Goal: Task Accomplishment & Management: Complete application form

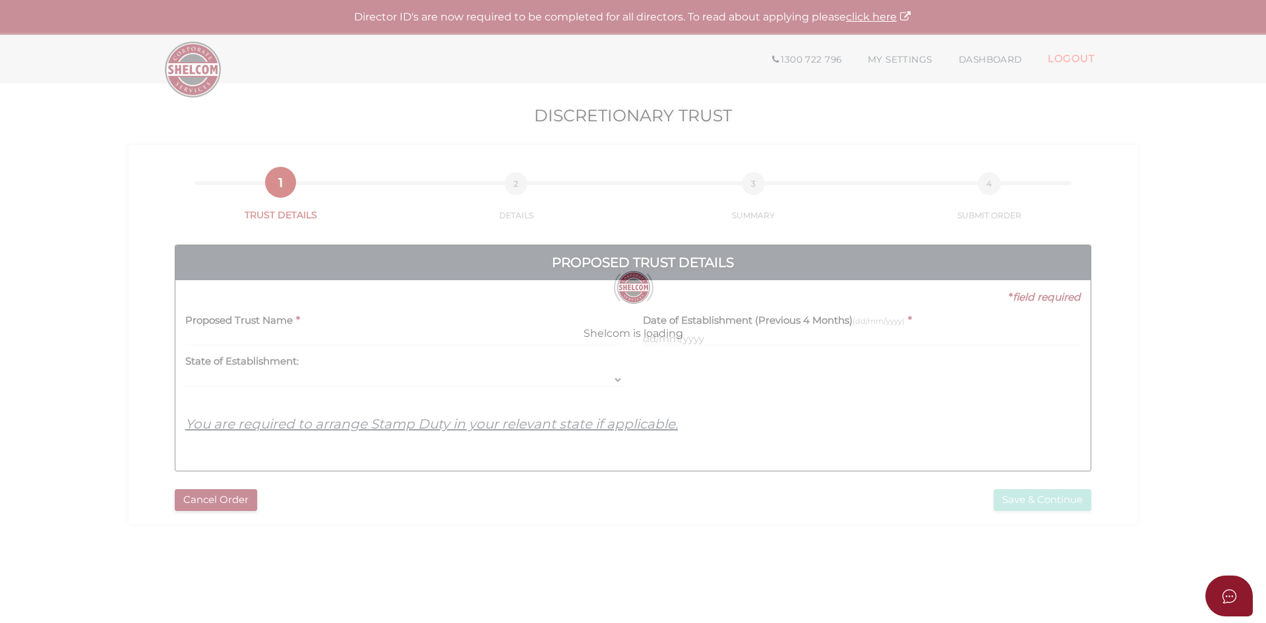
select select
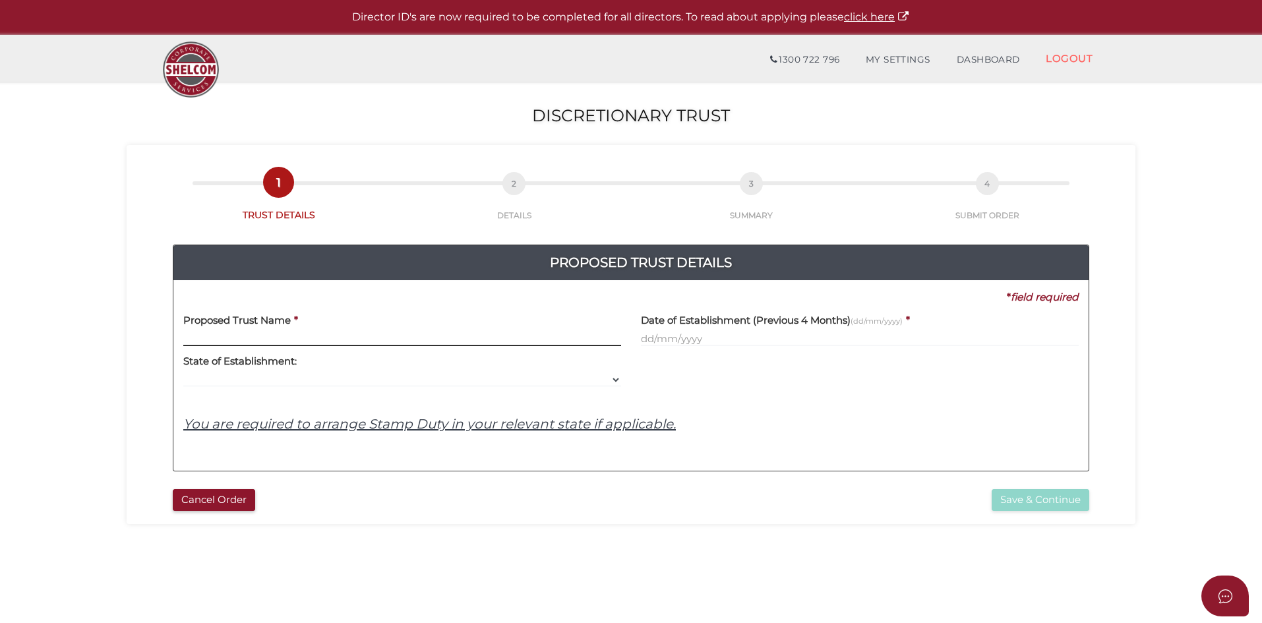
click at [225, 339] on input "text" at bounding box center [402, 339] width 438 height 15
paste input "K A Simmons & B K L Dichiera"
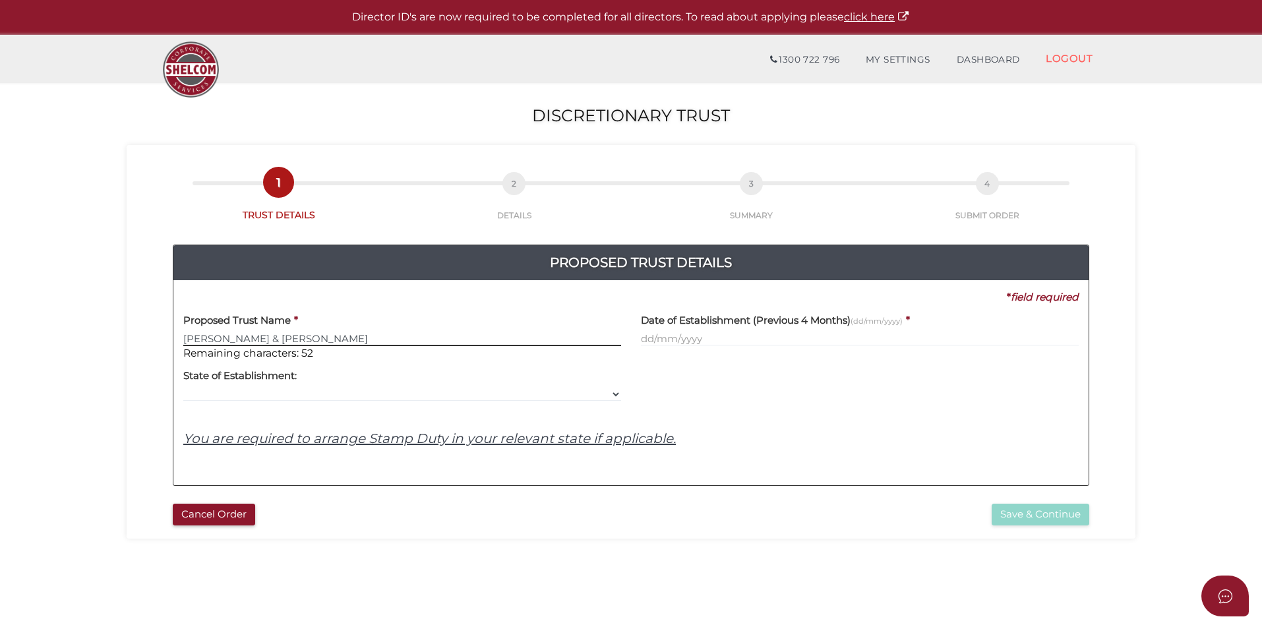
type input "K A Simmons & B K L Dichiera"
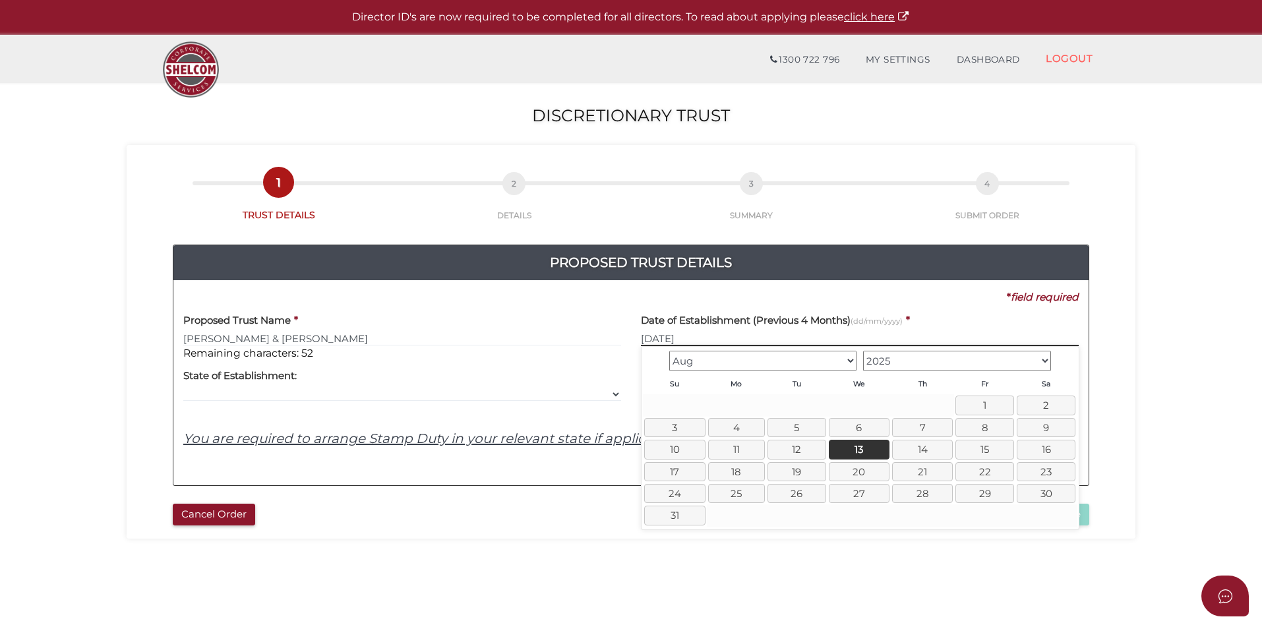
type input "13/08/2025"
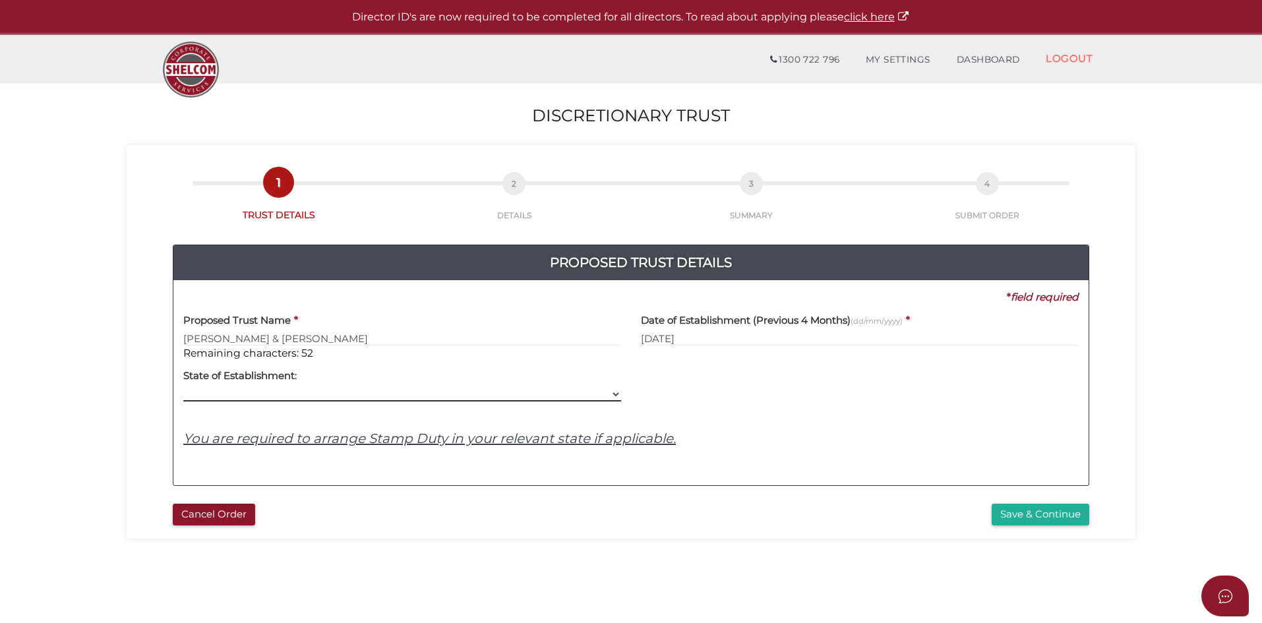
click at [273, 396] on select "VIC ACT NSW NT QLD TAS WA SA" at bounding box center [402, 394] width 438 height 15
click at [183, 387] on select "VIC ACT NSW NT QLD TAS WA SA" at bounding box center [402, 394] width 438 height 15
click at [234, 398] on select "VIC ACT NSW NT QLD TAS WA SA" at bounding box center [402, 394] width 438 height 15
select select "VIC"
click at [183, 387] on select "VIC ACT NSW NT QLD TAS WA SA" at bounding box center [402, 394] width 438 height 15
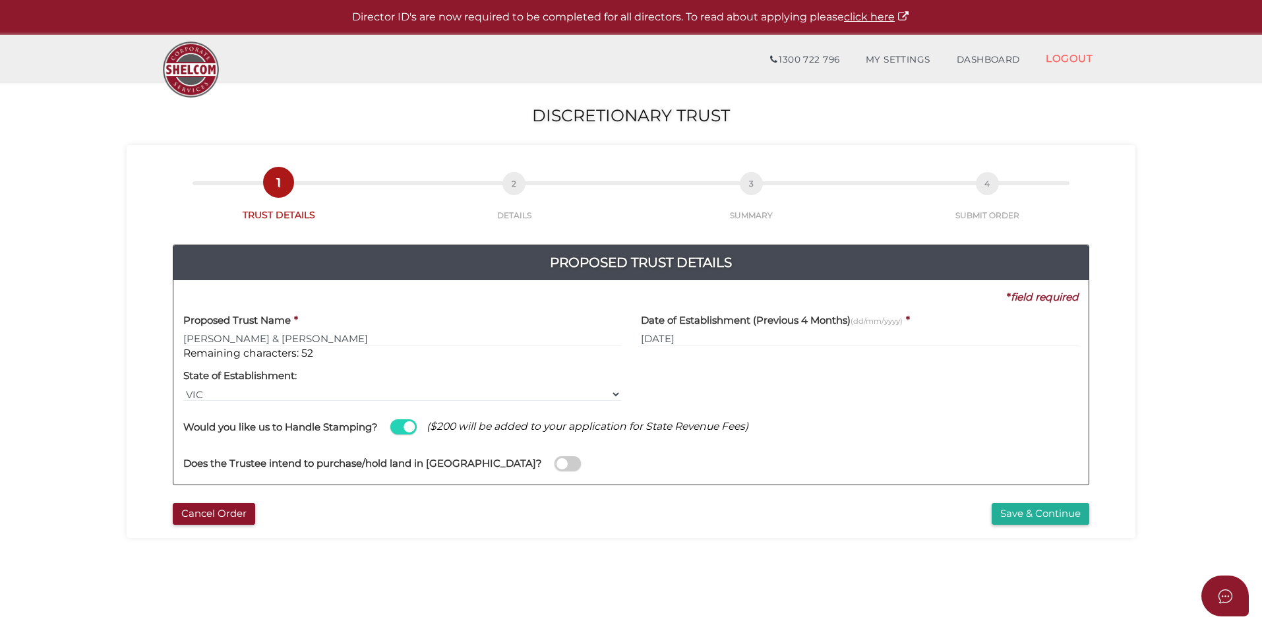
click at [555, 462] on span at bounding box center [568, 463] width 26 height 15
click at [0, 0] on input "checkbox" at bounding box center [0, 0] width 0 height 0
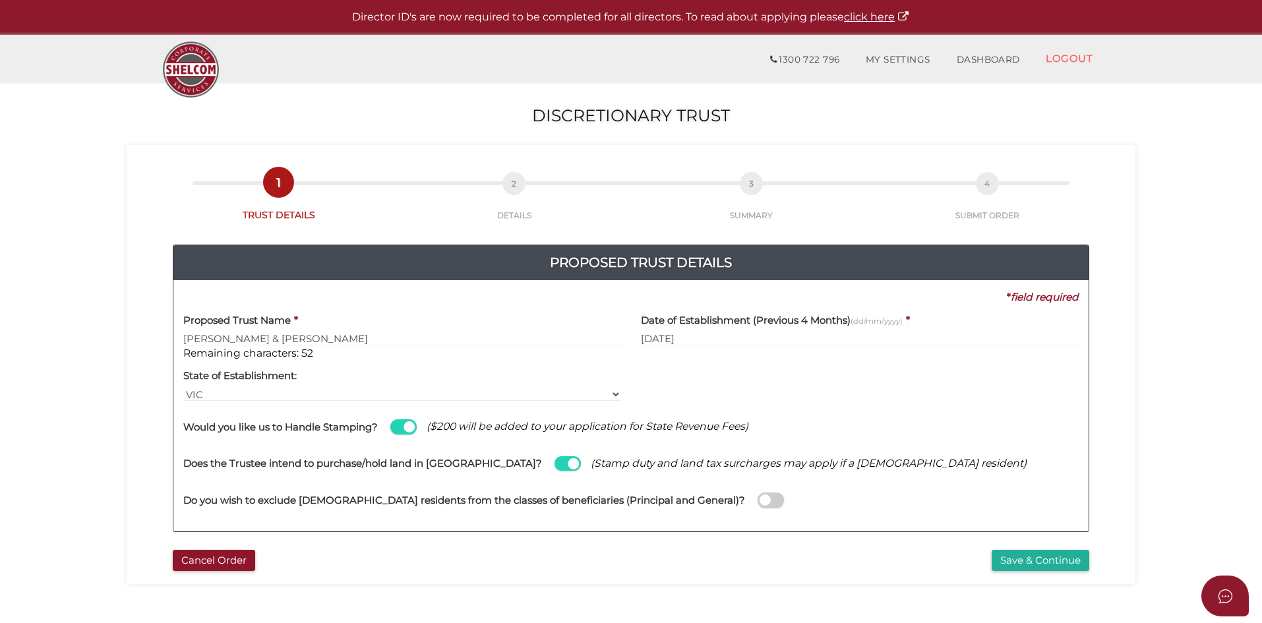
click at [758, 497] on span at bounding box center [771, 500] width 26 height 15
click at [0, 0] on input "checkbox" at bounding box center [0, 0] width 0 height 0
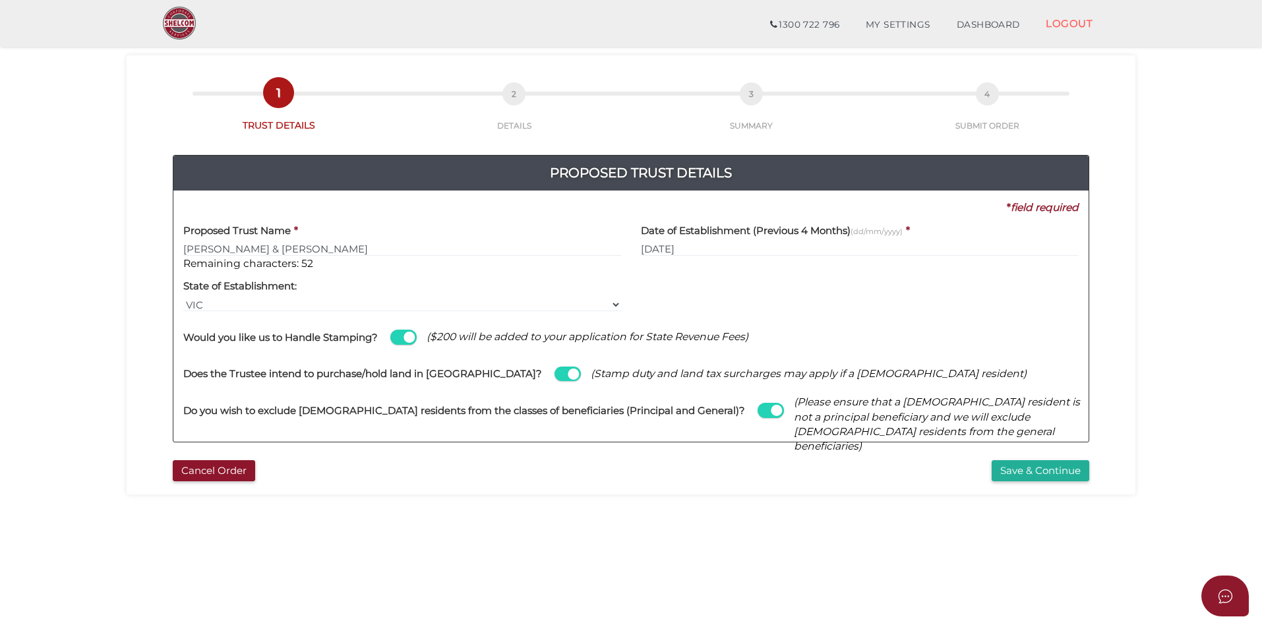
scroll to position [66, 0]
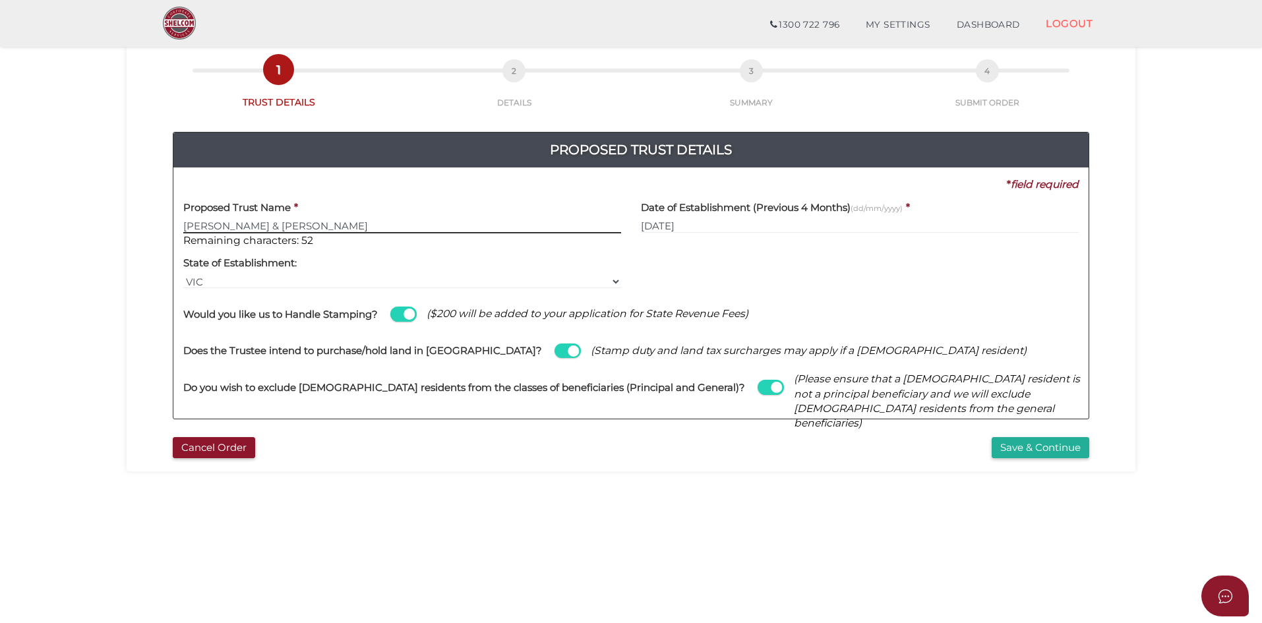
click at [340, 221] on input "K A Simmons & B K L Dichiera" at bounding box center [402, 226] width 438 height 15
type input "K A Simmons & B K L Dichiera Trust"
click at [1038, 448] on button "Save & Continue" at bounding box center [1041, 448] width 98 height 22
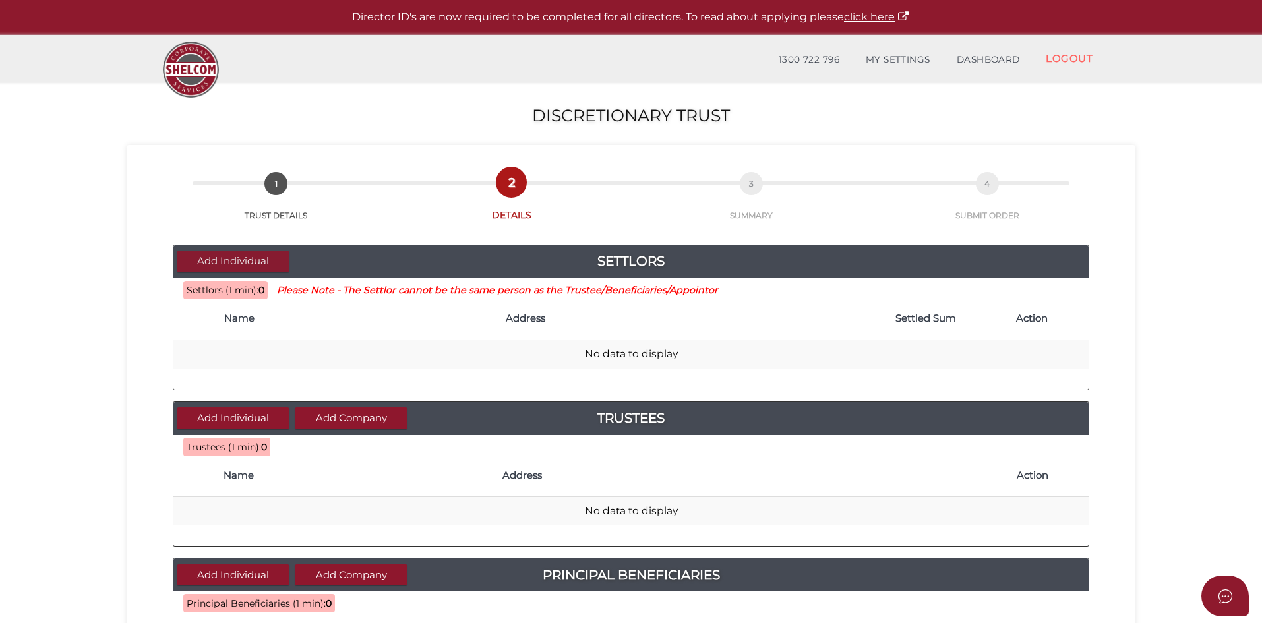
click at [237, 262] on button "Add Individual" at bounding box center [233, 262] width 113 height 22
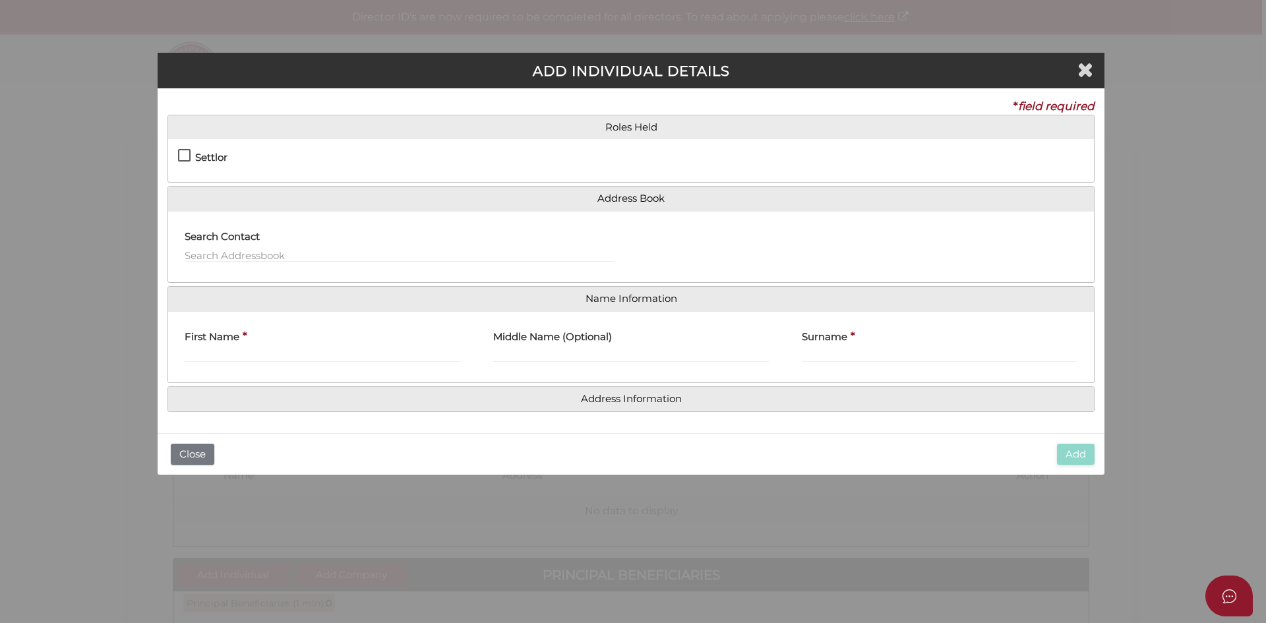
click at [184, 154] on label "Settlor" at bounding box center [202, 160] width 49 height 16
checkbox input "true"
type input "10"
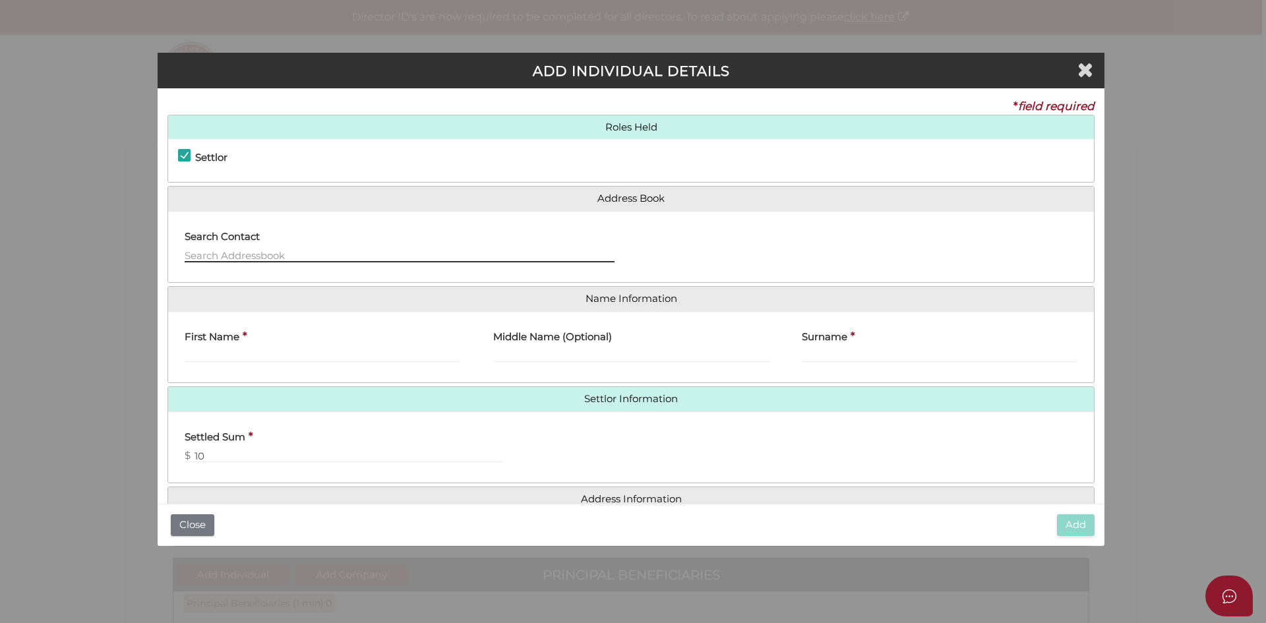
click at [238, 249] on input "text" at bounding box center [400, 255] width 430 height 15
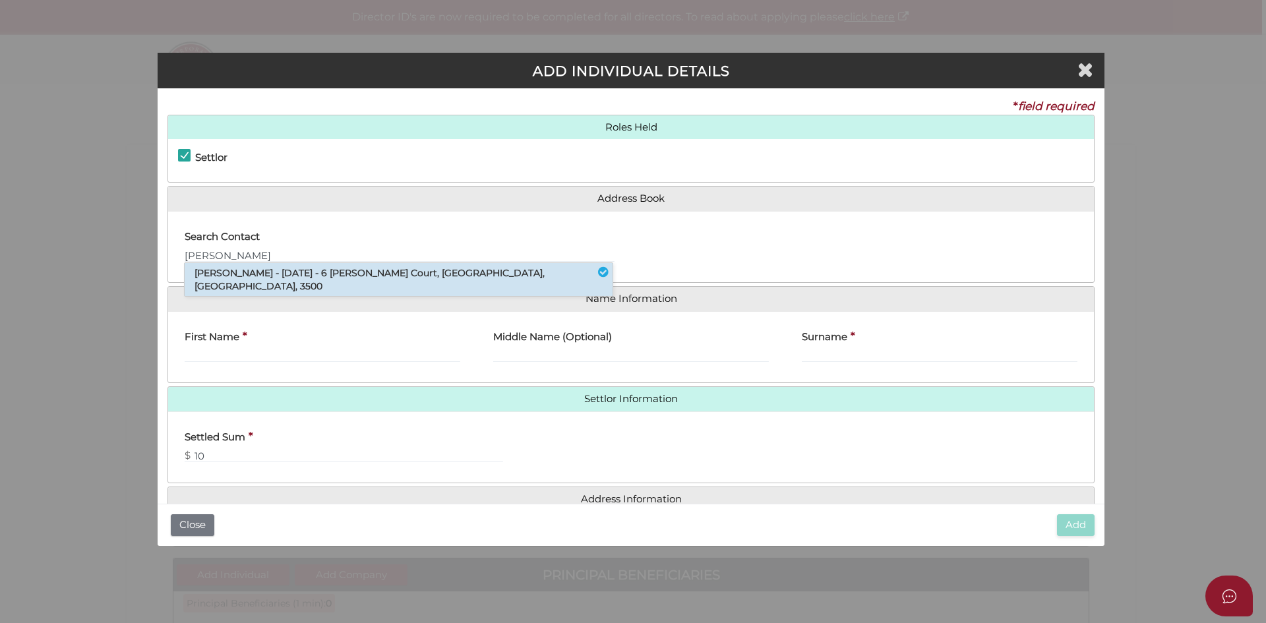
click at [318, 267] on li "Sonia Marie Floyd - 12/04/1974 - 6 Annunziata Court, Mildura, VIC, 3500" at bounding box center [399, 279] width 428 height 33
type input "[PERSON_NAME]"
type input "Marie"
type input "Floyd"
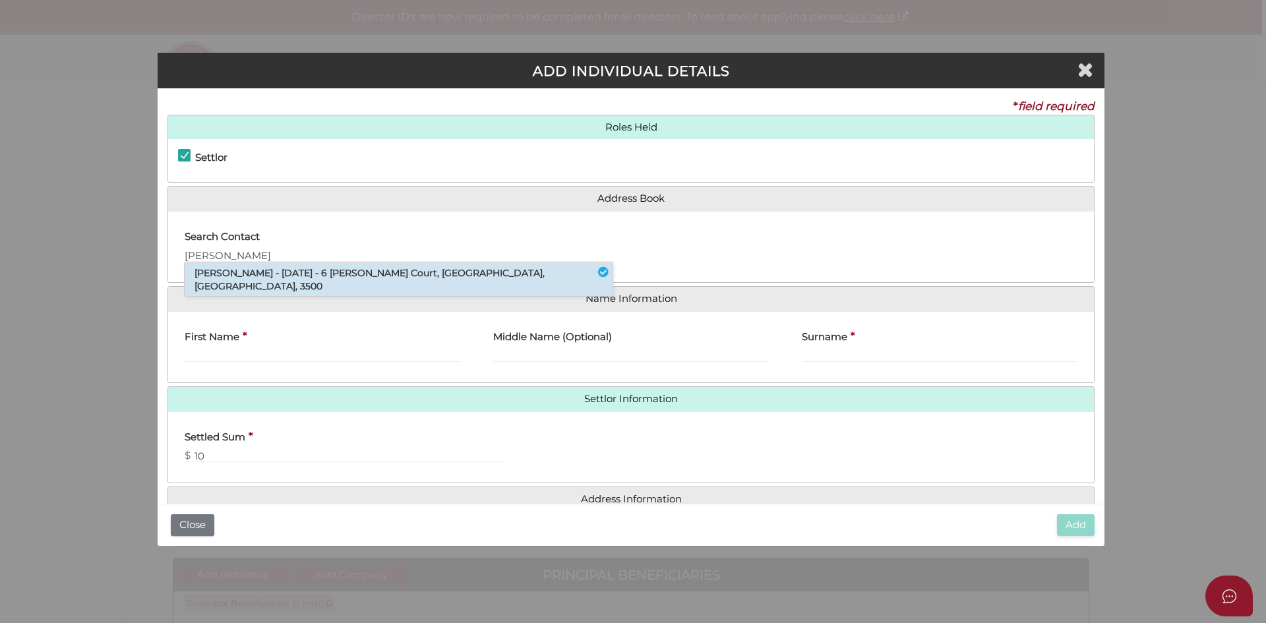
type input "6 Annunziata Court"
type input "Mildura"
type input "3500"
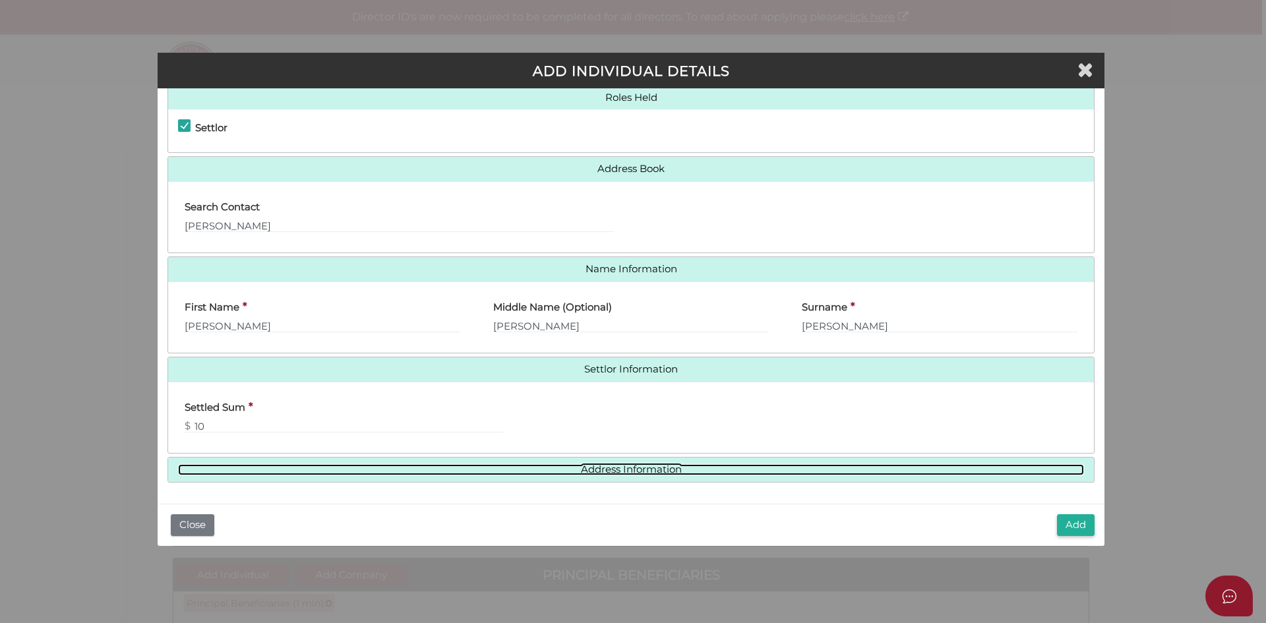
click at [635, 466] on link "Address Information" at bounding box center [631, 469] width 906 height 11
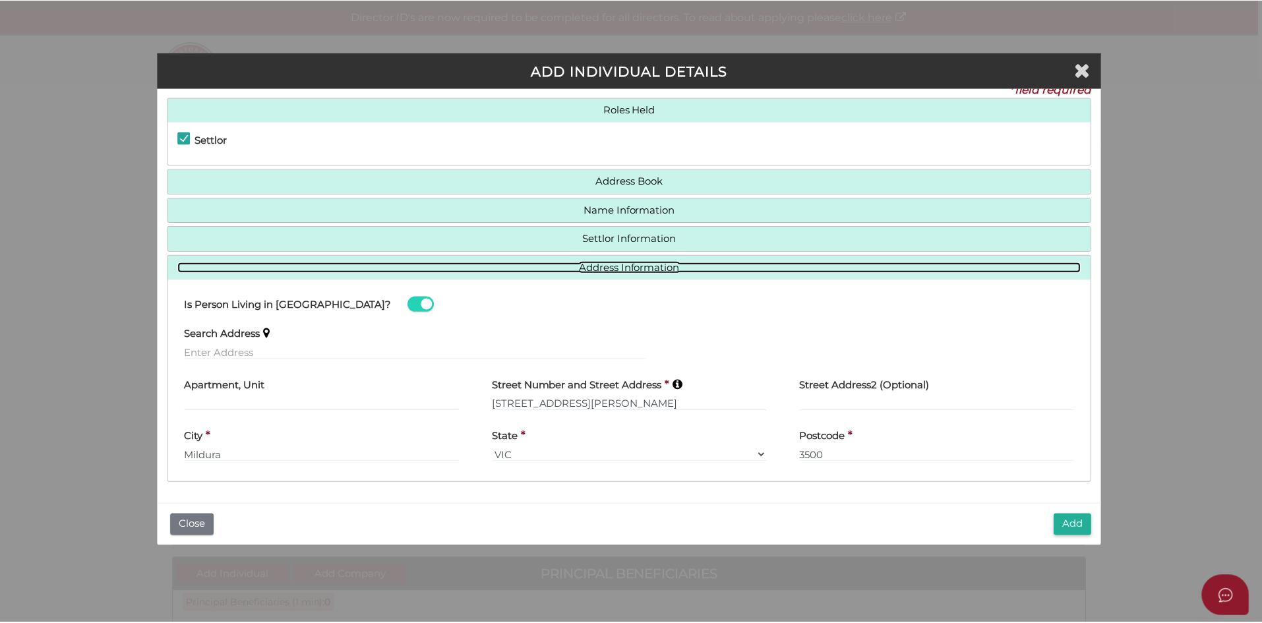
scroll to position [17, 0]
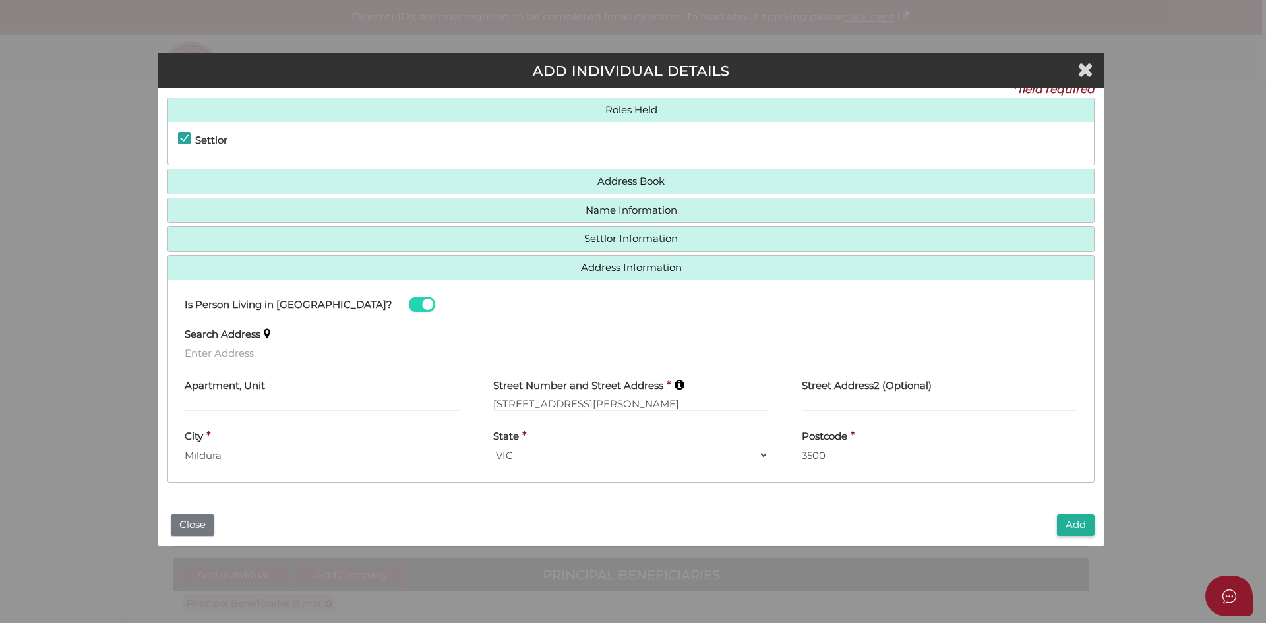
drag, startPoint x: 491, startPoint y: 405, endPoint x: 546, endPoint y: 405, distance: 54.7
click at [546, 405] on div "Street Number and Street Address * 6 Annunziata Court" at bounding box center [631, 395] width 309 height 51
drag, startPoint x: 557, startPoint y: 405, endPoint x: 447, endPoint y: 402, distance: 110.2
click at [447, 402] on div "Apartment, Unit Street Number and Street Address * 6 Annunziata Court Street Ad…" at bounding box center [631, 395] width 926 height 51
type input "8 Brent Court"
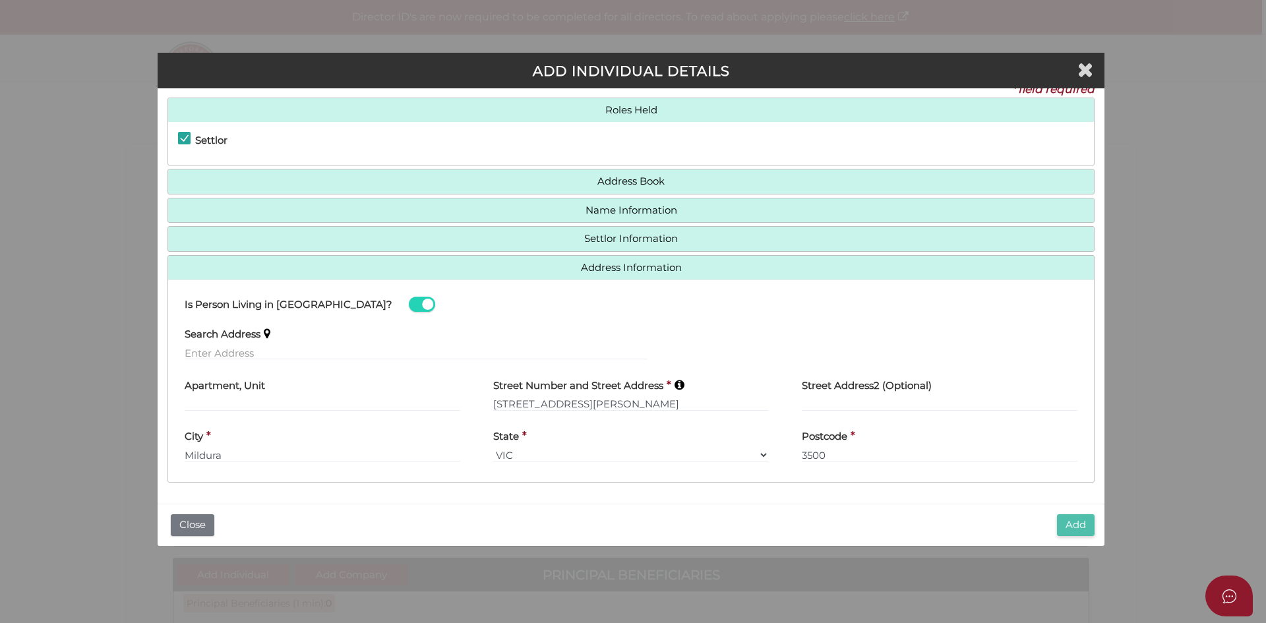
click at [1075, 519] on button "Add" at bounding box center [1076, 525] width 38 height 22
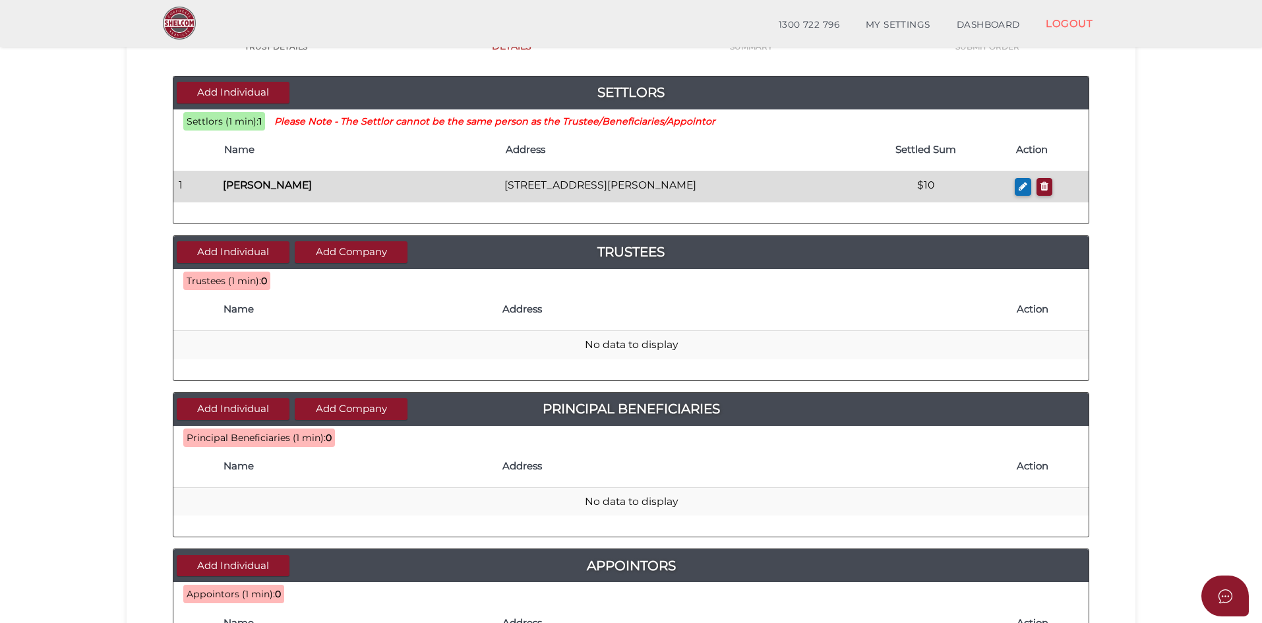
scroll to position [132, 0]
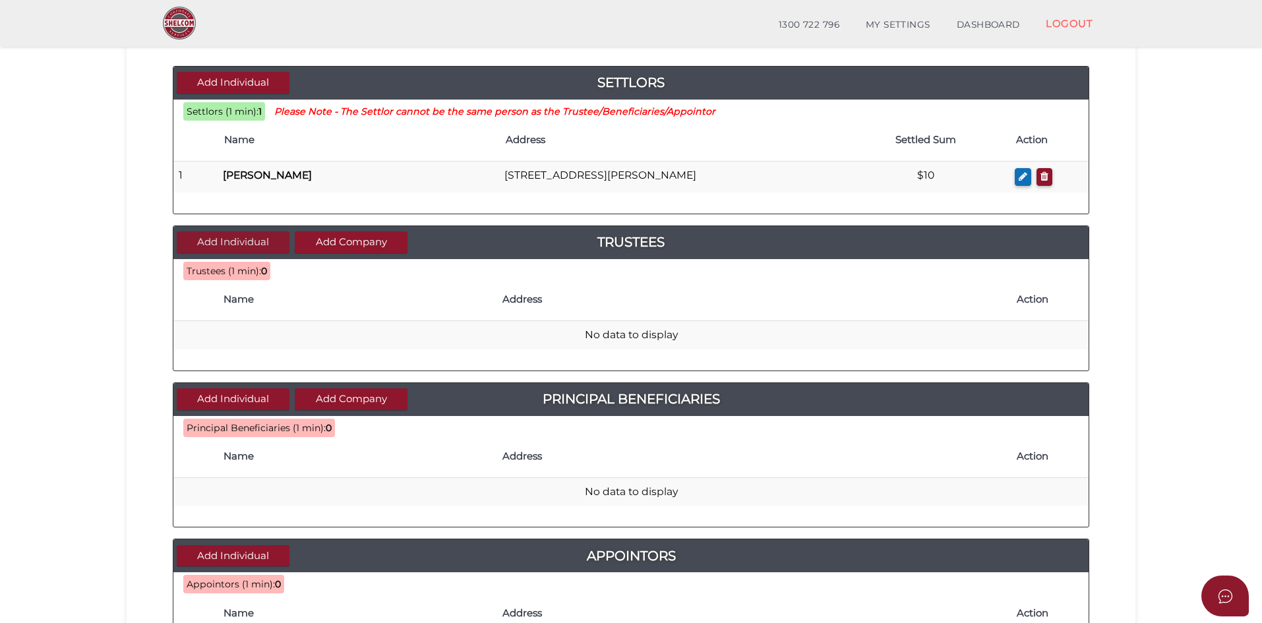
click at [242, 242] on button "Add Individual" at bounding box center [233, 242] width 113 height 22
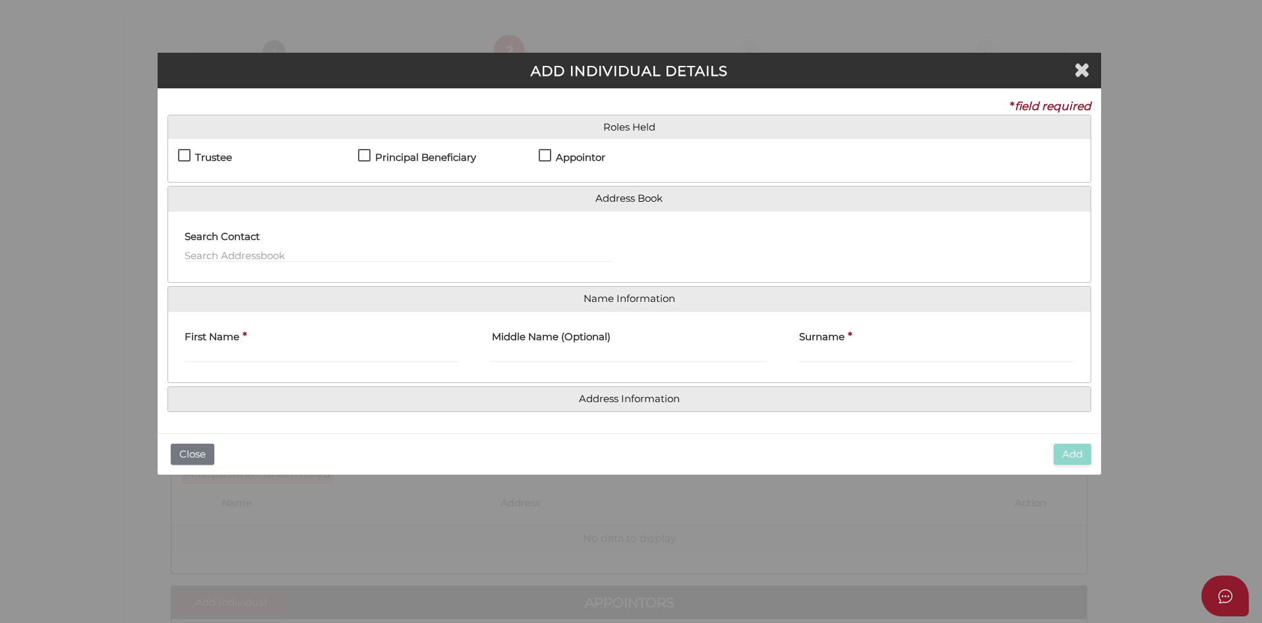
scroll to position [0, 0]
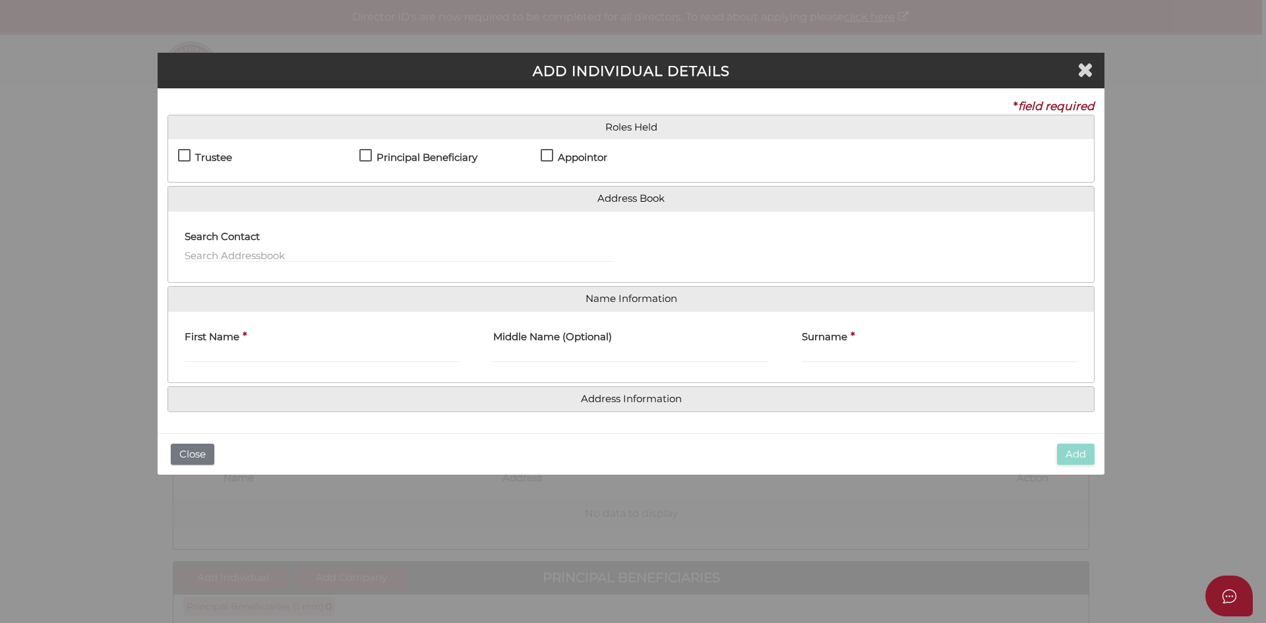
click at [185, 154] on label "Trustee" at bounding box center [205, 160] width 54 height 16
checkbox input "true"
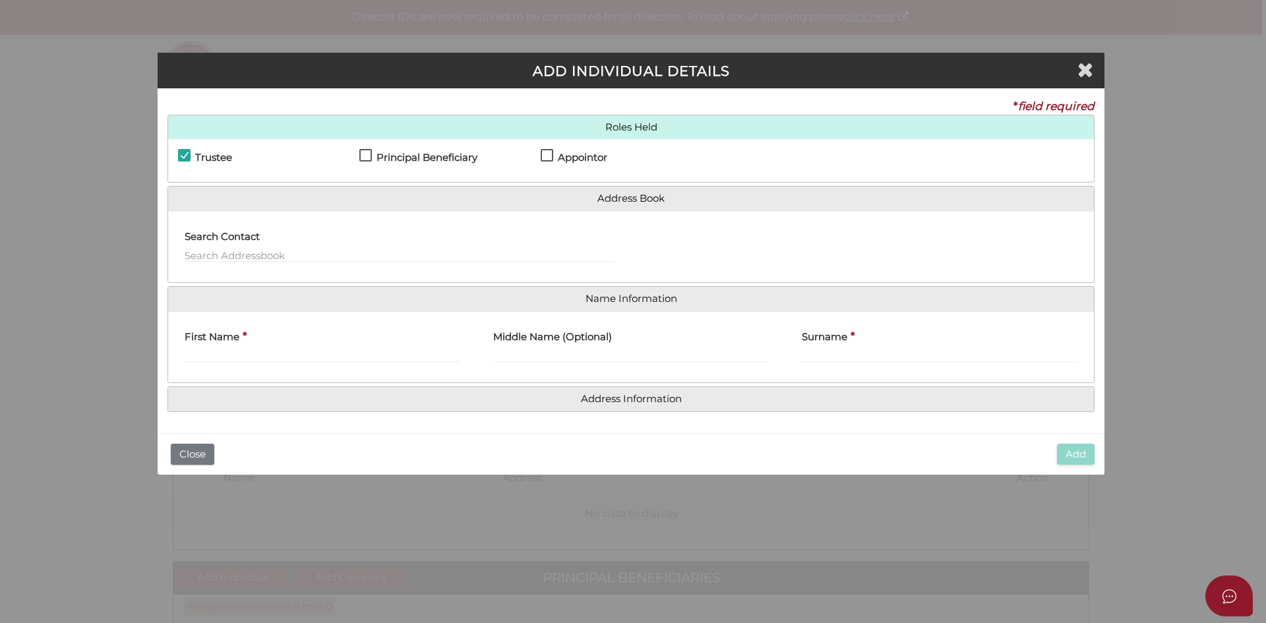
click at [363, 156] on label "Principal Beneficiary" at bounding box center [418, 160] width 118 height 16
checkbox input "true"
click at [549, 156] on label "Appointor" at bounding box center [574, 160] width 67 height 16
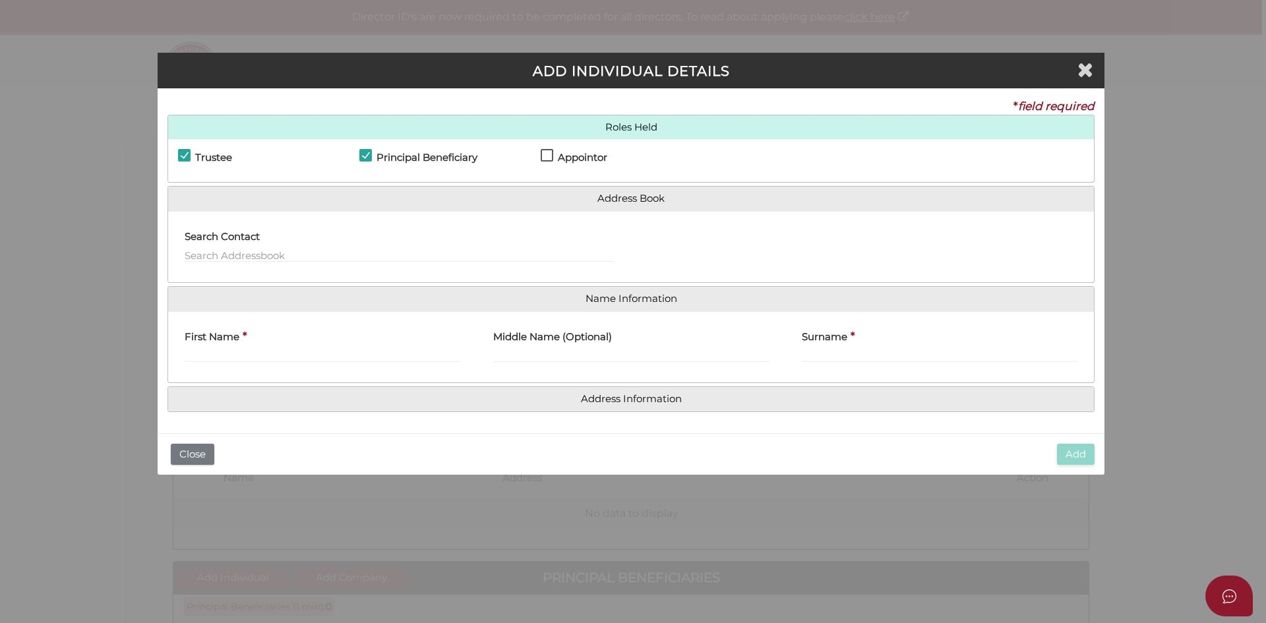
checkbox input "true"
click at [235, 361] on input "First Name" at bounding box center [323, 355] width 276 height 15
click at [231, 355] on input "First Name" at bounding box center [323, 355] width 276 height 15
paste input "Kieran"
type input "Kieran"
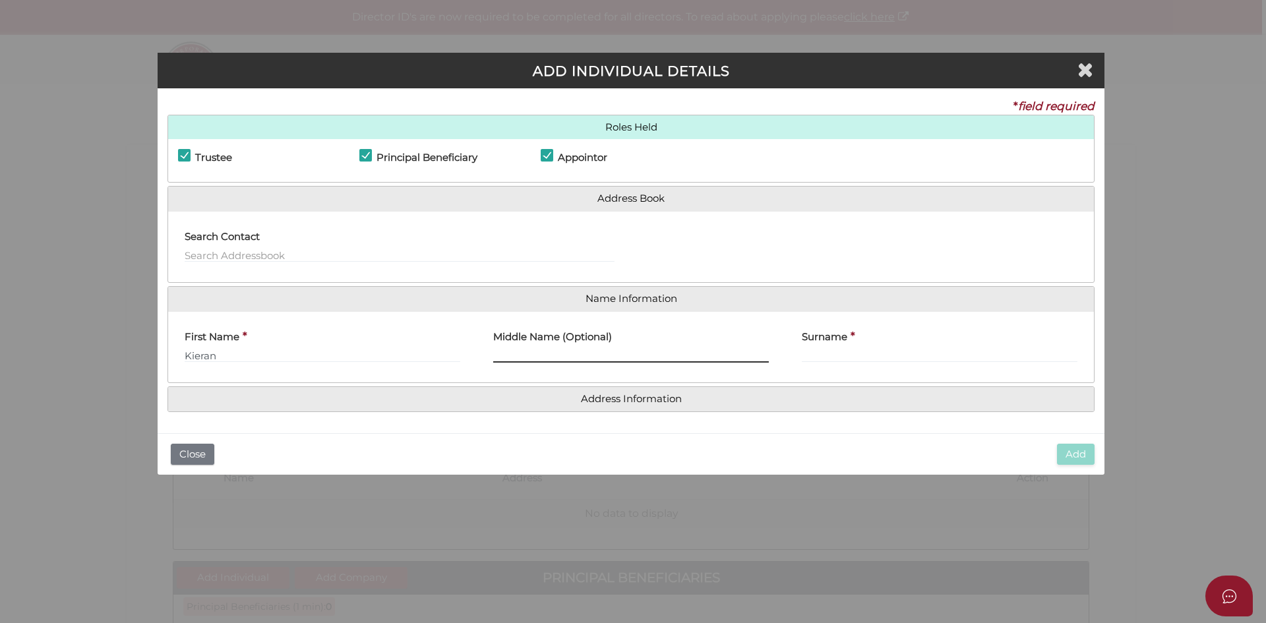
click at [529, 353] on input "Middle Name (Optional)" at bounding box center [631, 355] width 276 height 15
paste input "Allfred"
type input "Allfred"
click at [887, 350] on input "Surname" at bounding box center [940, 355] width 276 height 15
paste input "Simmons"
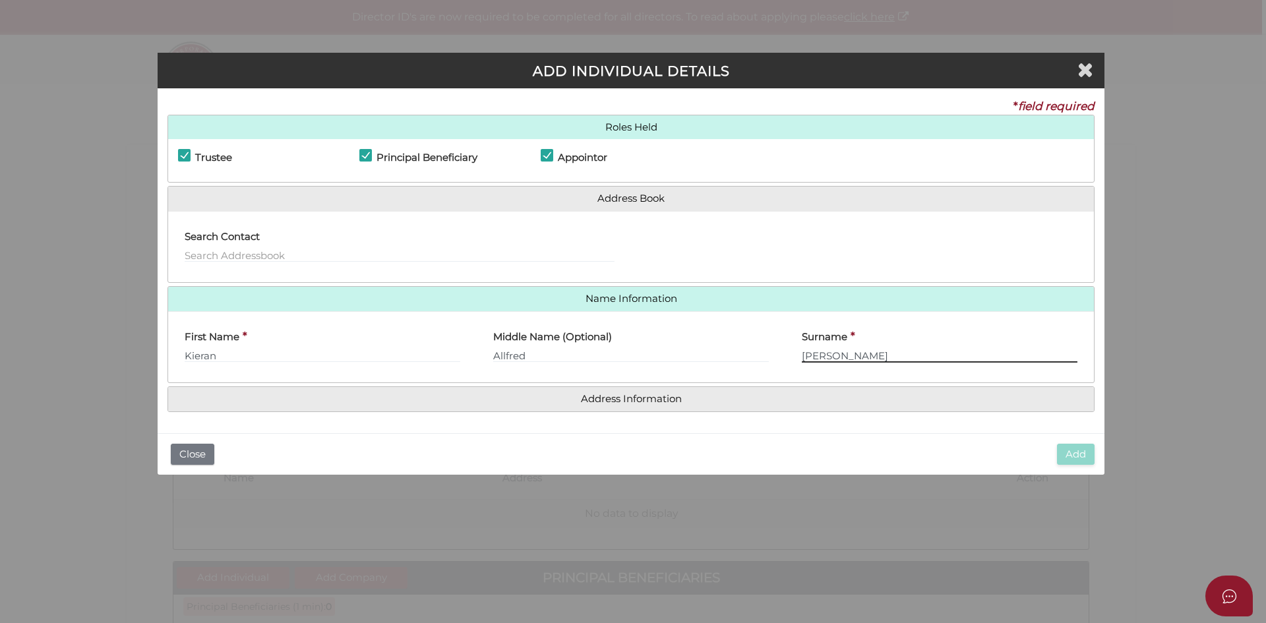
type input "Simmons"
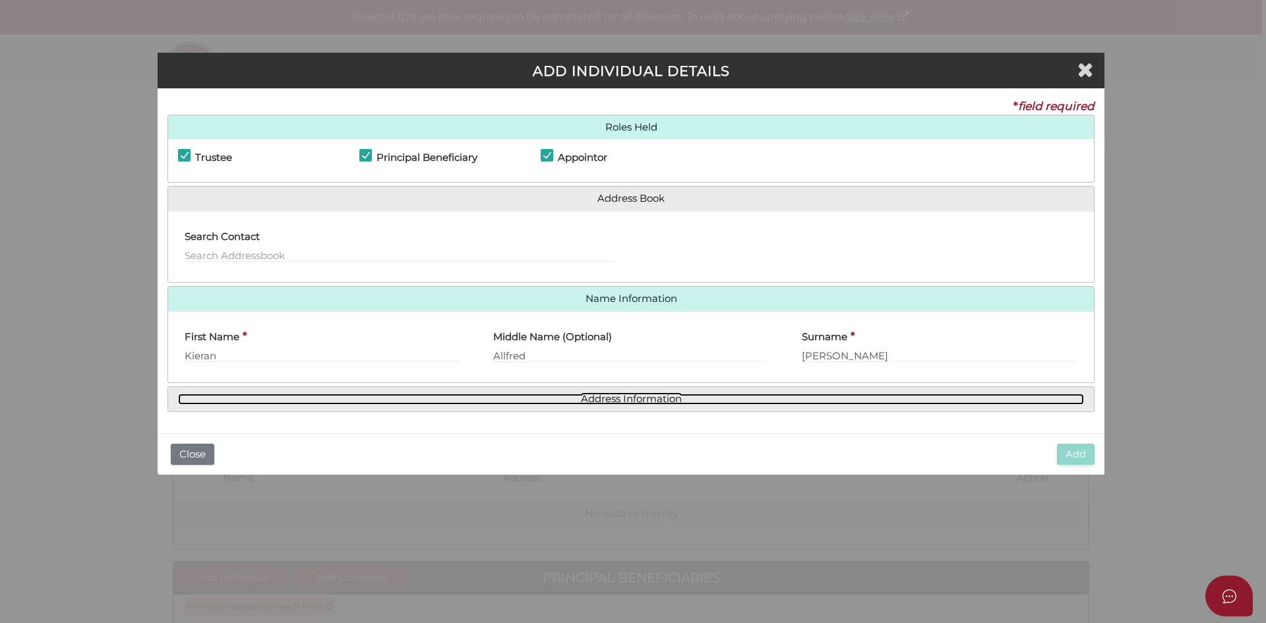
click at [635, 401] on link "Address Information" at bounding box center [631, 399] width 906 height 11
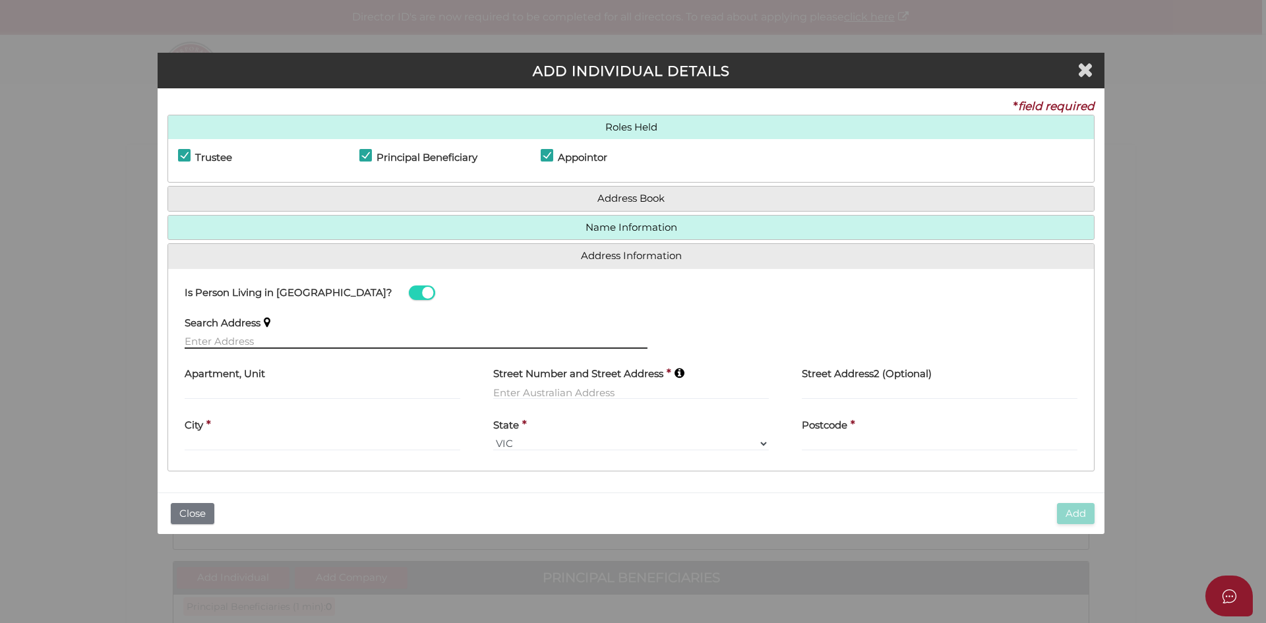
click at [241, 341] on input "text" at bounding box center [416, 341] width 463 height 15
paste input "117 Eastmond Road Merrinee VIC 3496"
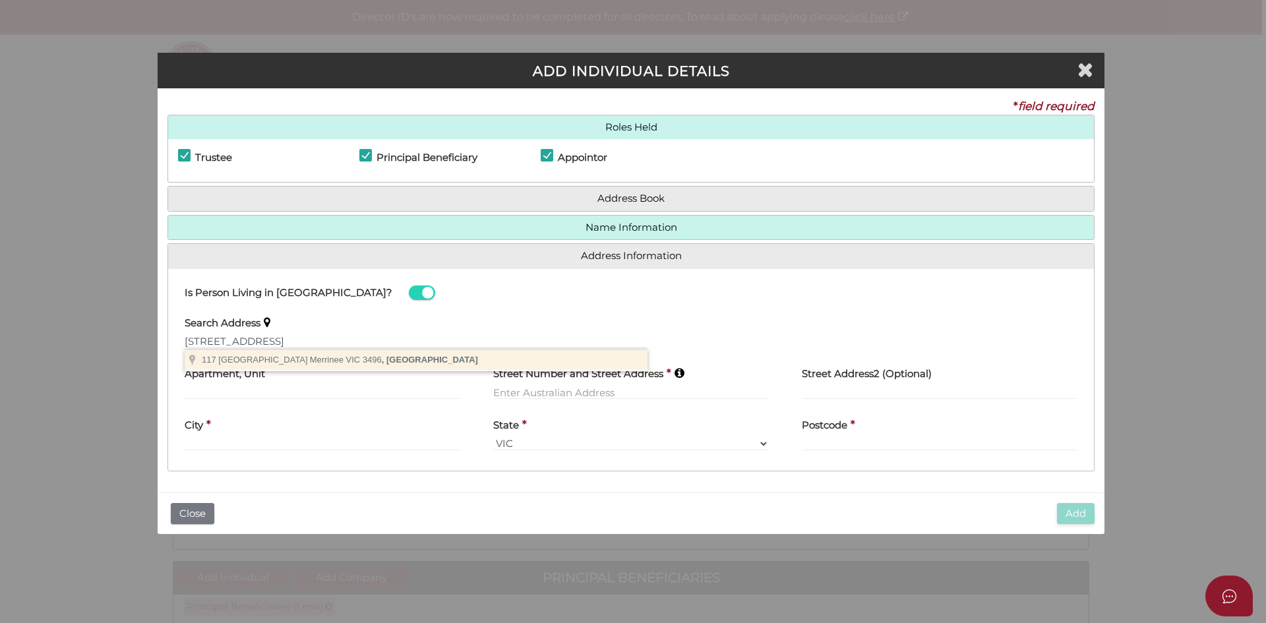
type input "117 Eastmond Road, Merrinee VIC 3496, Australia"
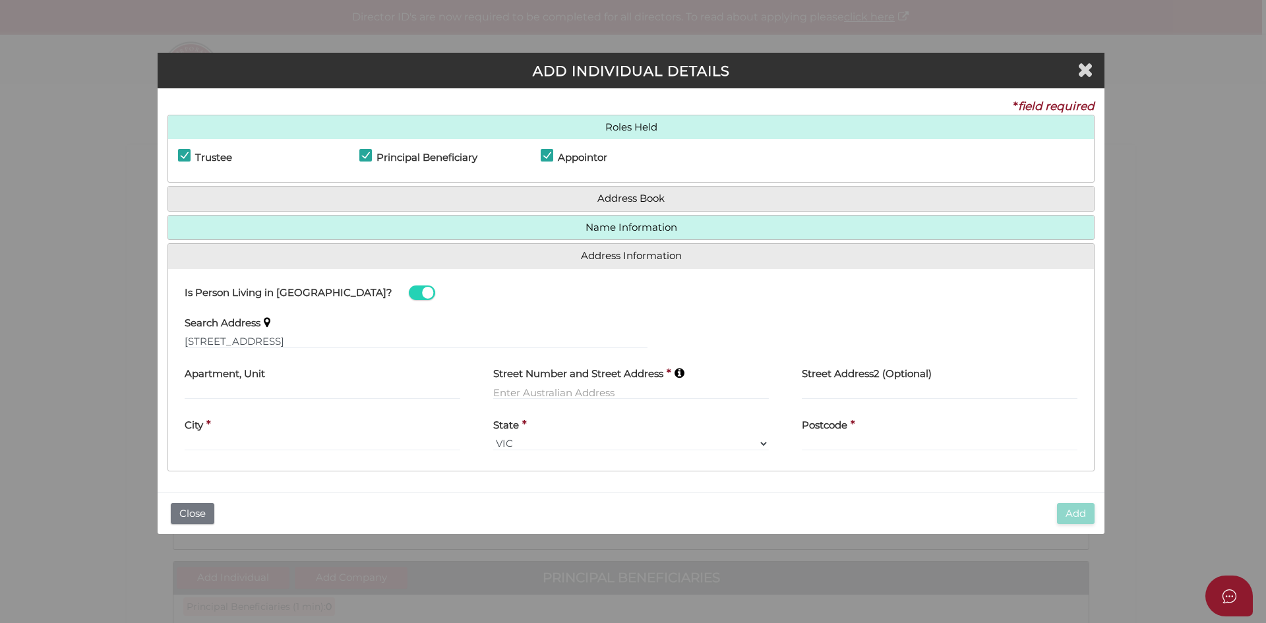
type input "117 Eastmond Road"
type input "Merrinee"
select select "VIC"
type input "3494"
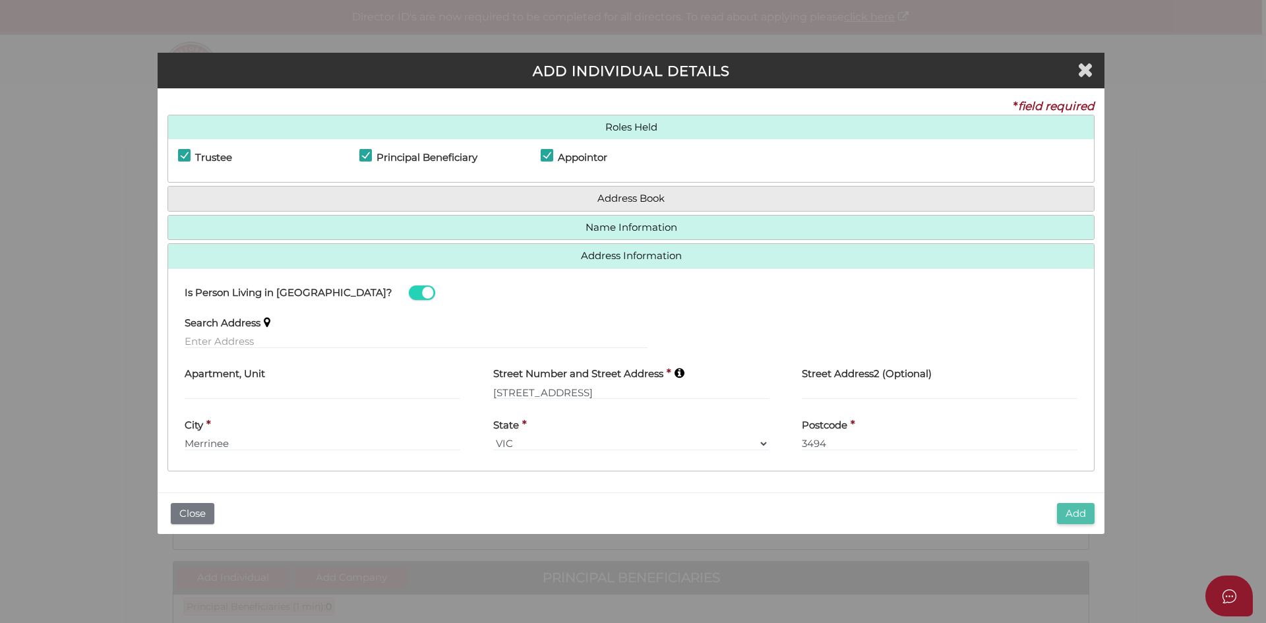
click at [1080, 511] on button "Add" at bounding box center [1076, 514] width 38 height 22
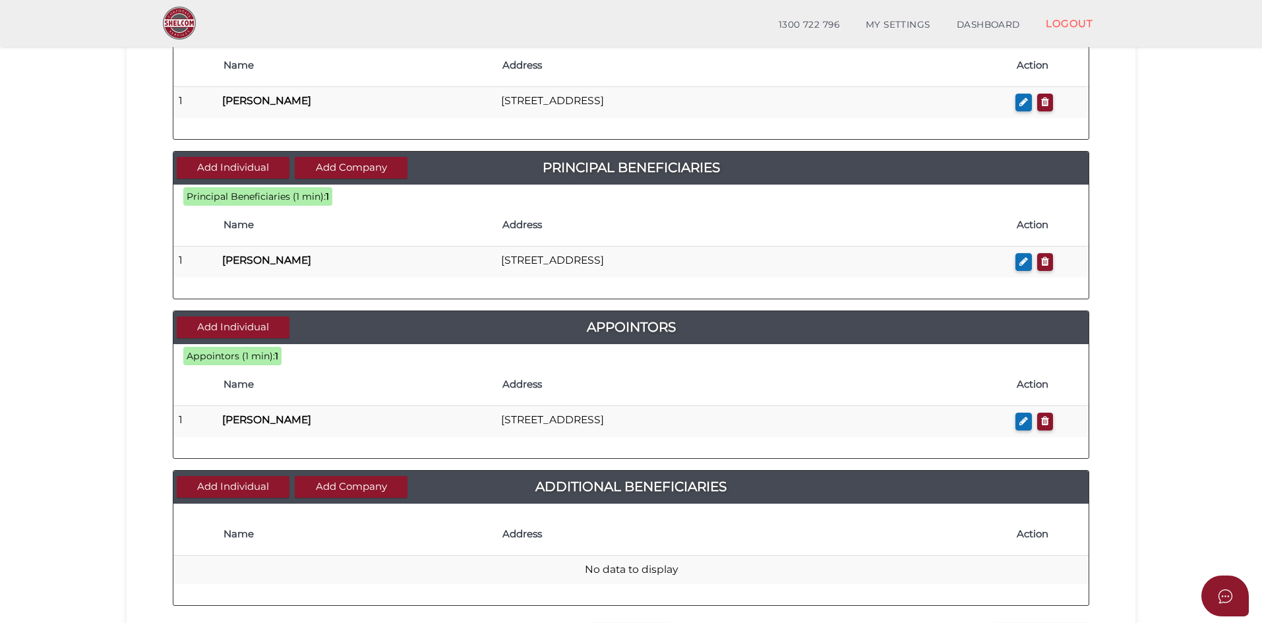
scroll to position [462, 0]
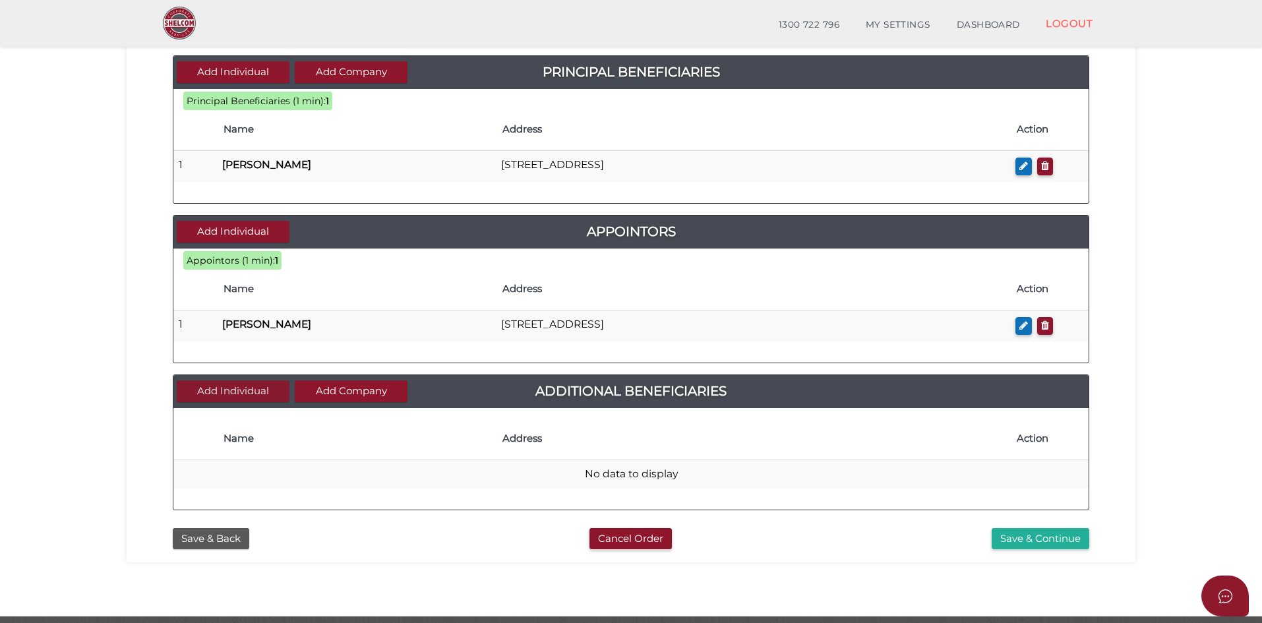
click at [248, 390] on button "Add Individual" at bounding box center [233, 391] width 113 height 22
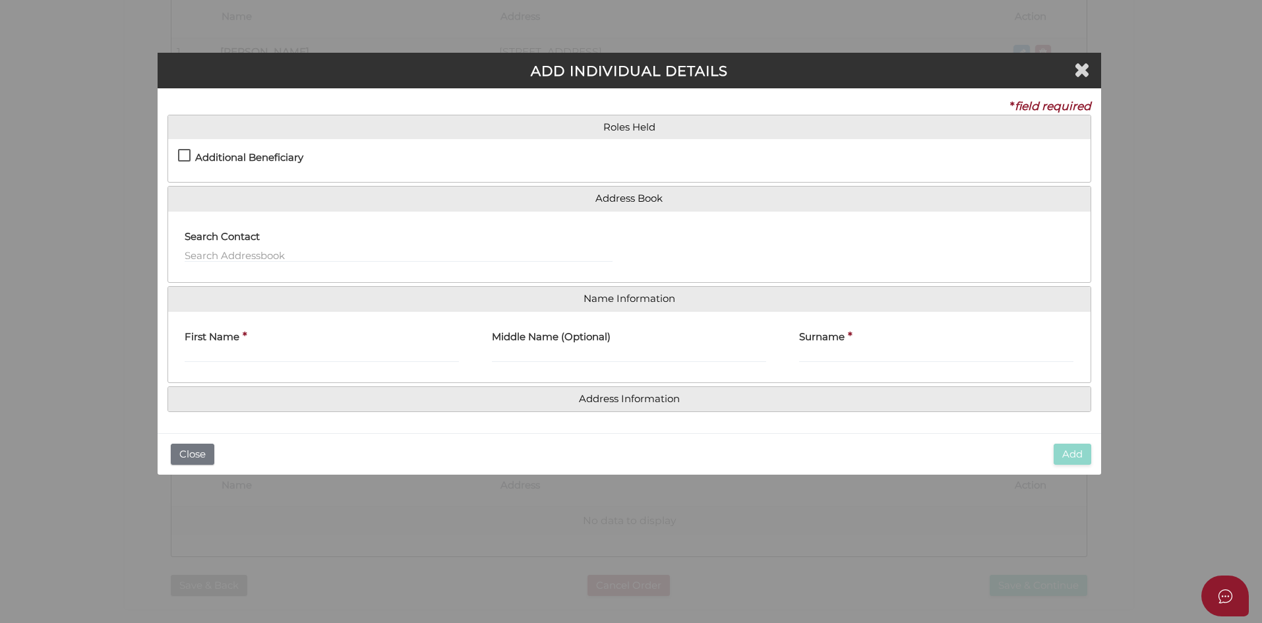
scroll to position [0, 0]
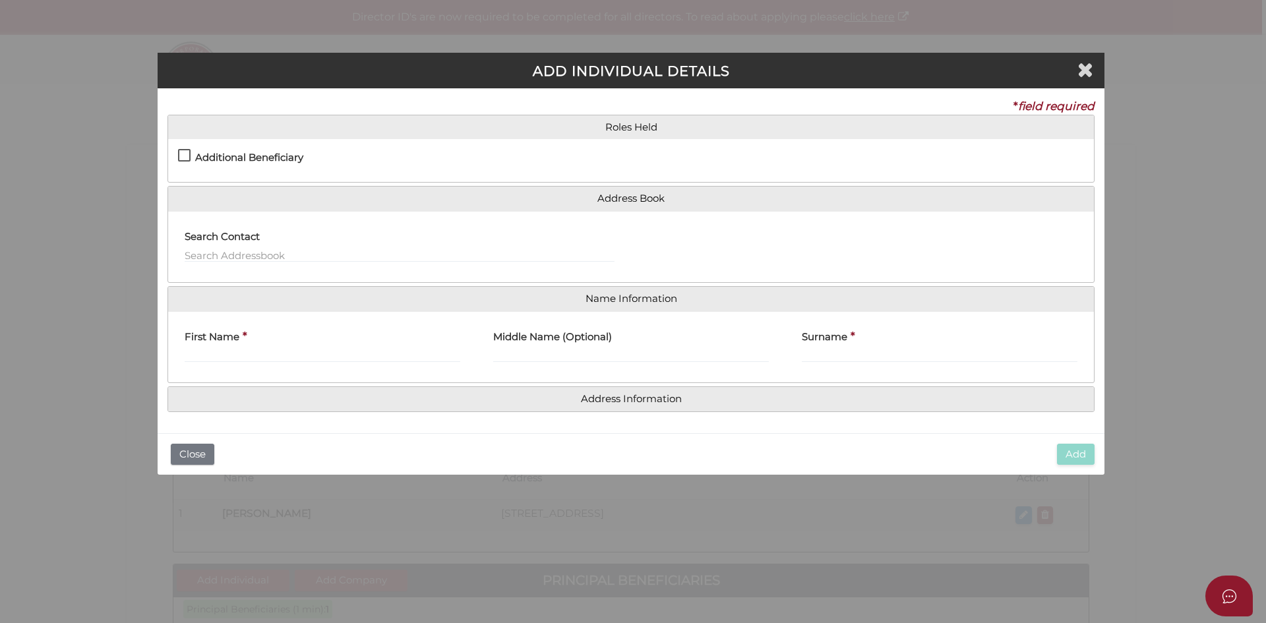
click at [182, 152] on label "Additional Beneficiary" at bounding box center [240, 160] width 125 height 16
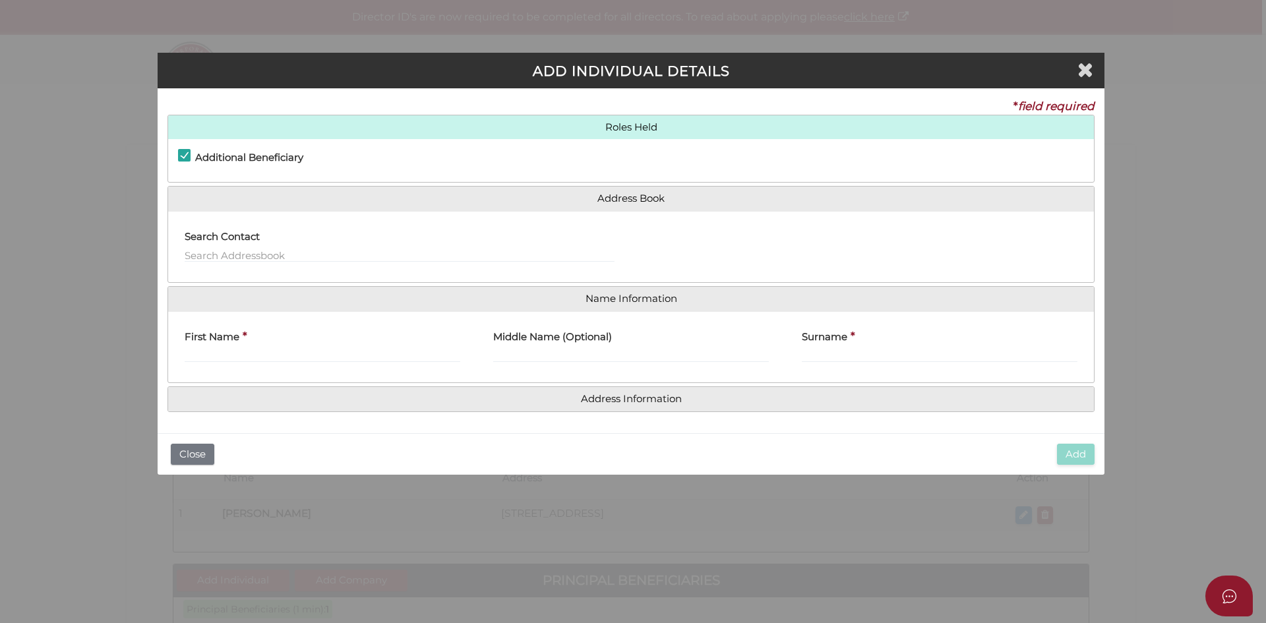
click at [183, 152] on label "Additional Beneficiary" at bounding box center [240, 160] width 125 height 16
checkbox input "false"
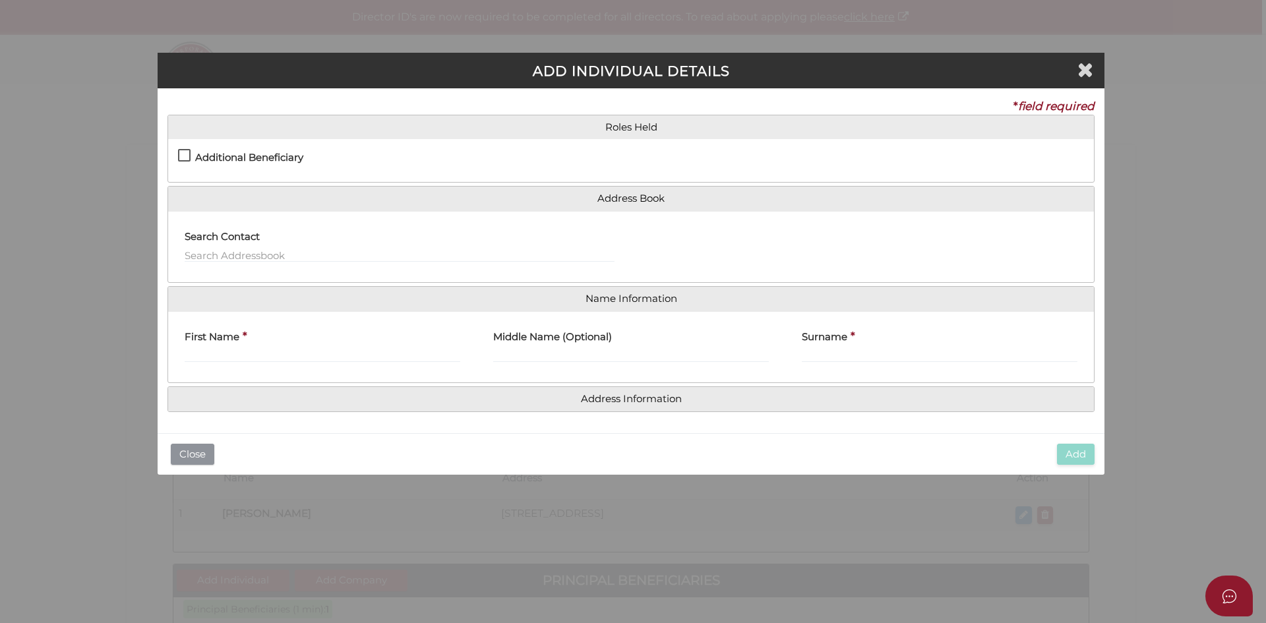
click at [195, 458] on button "Close" at bounding box center [193, 455] width 44 height 22
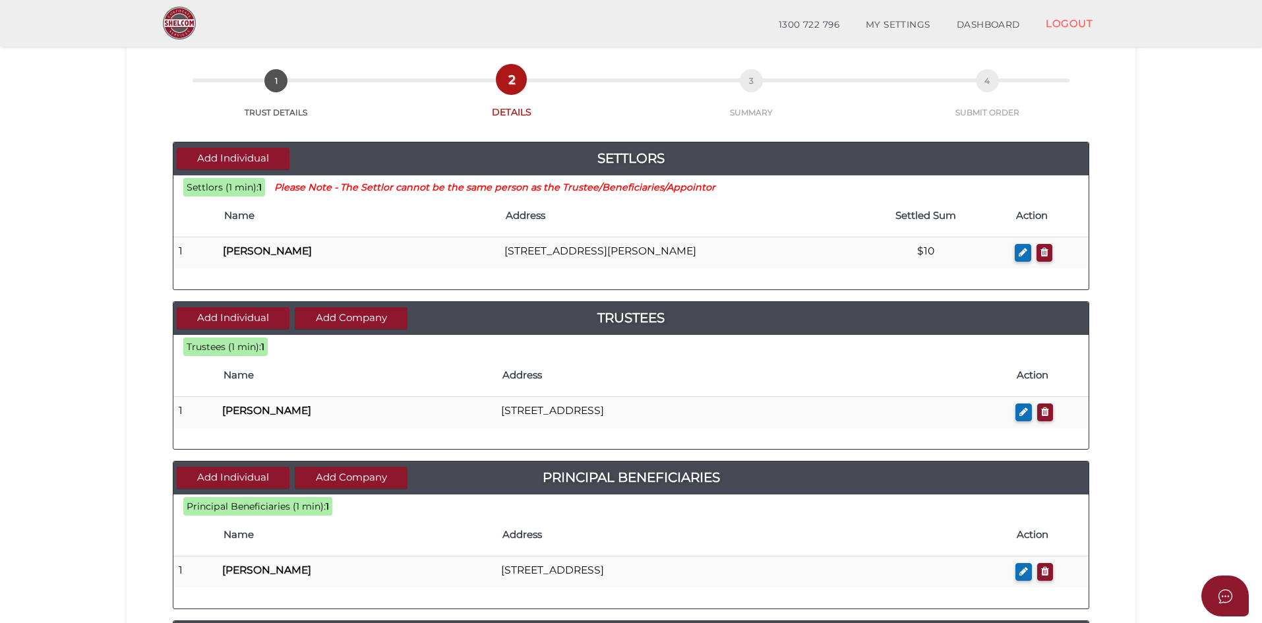
scroll to position [44, 0]
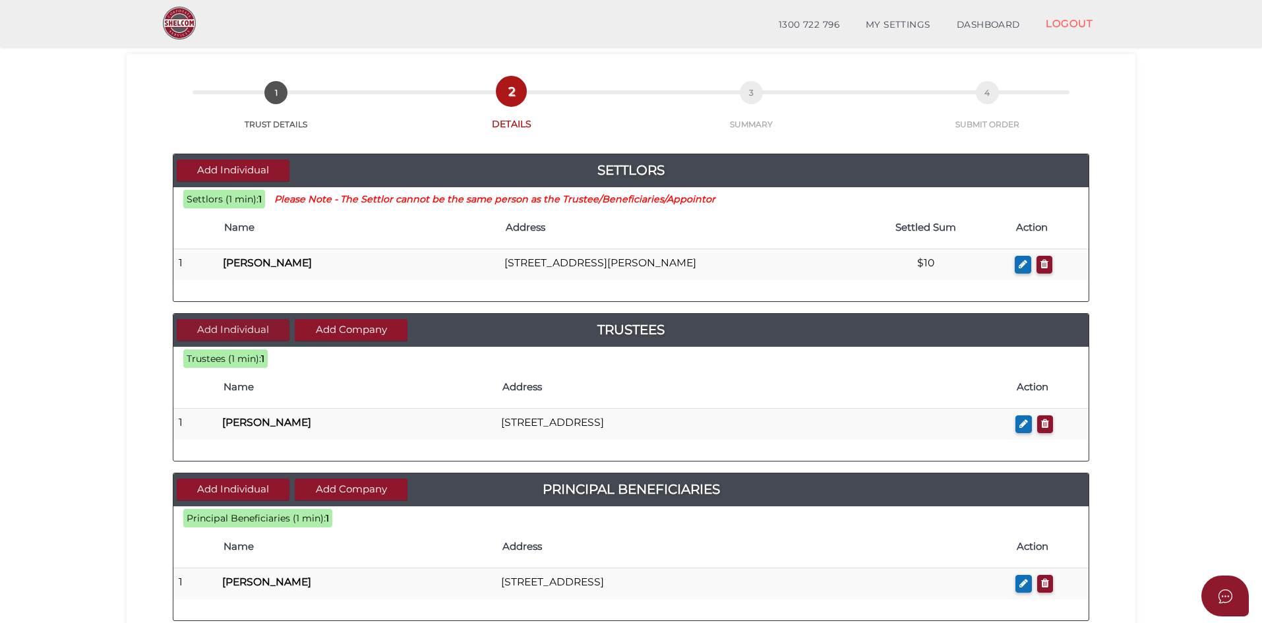
click at [235, 324] on button "Add Individual" at bounding box center [233, 330] width 113 height 22
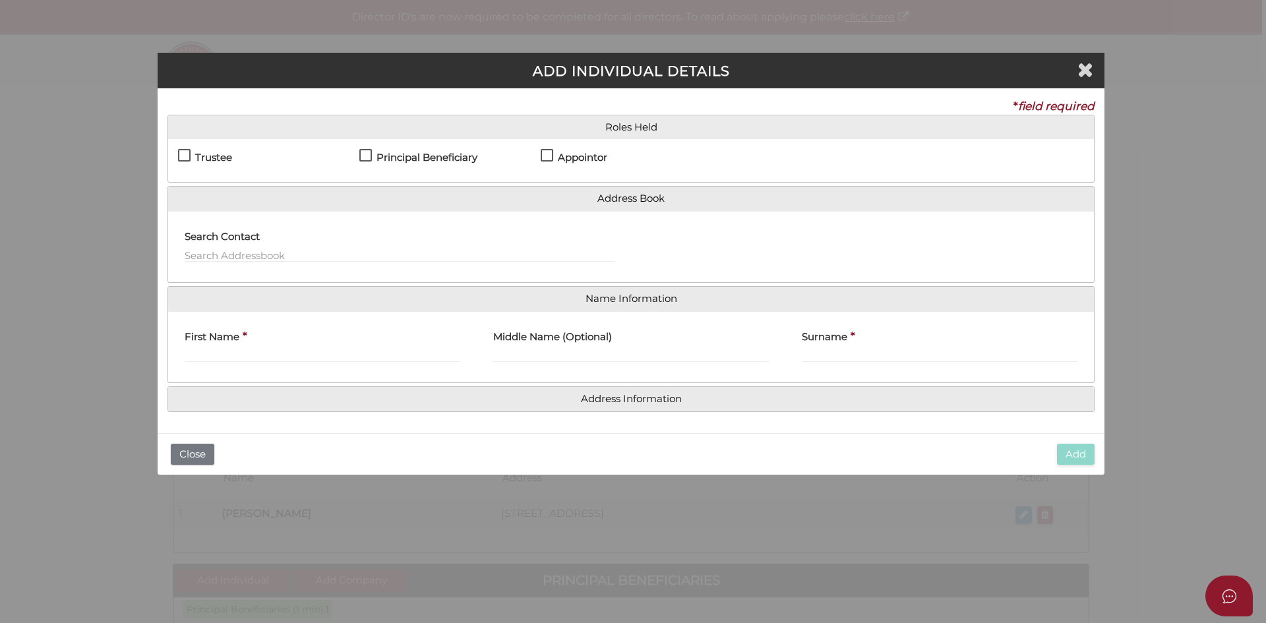
click at [188, 157] on label "Trustee" at bounding box center [205, 160] width 54 height 16
checkbox input "true"
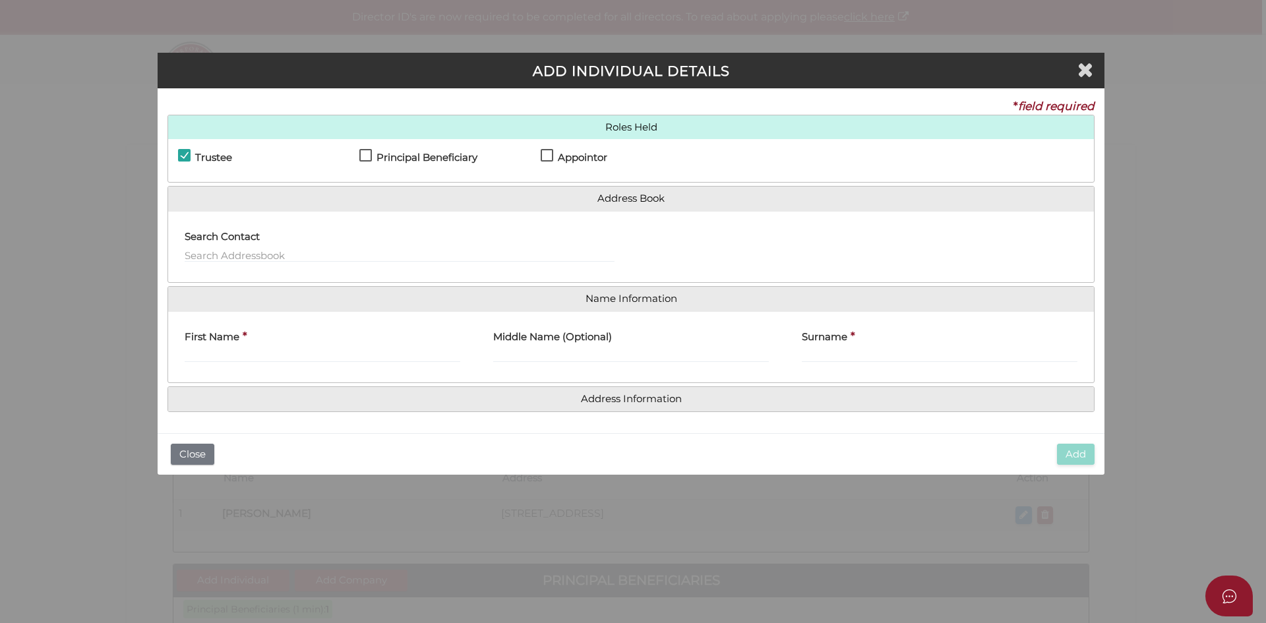
click at [364, 156] on label "Principal Beneficiary" at bounding box center [418, 160] width 118 height 16
checkbox input "true"
click at [552, 154] on label "Appointor" at bounding box center [574, 160] width 67 height 16
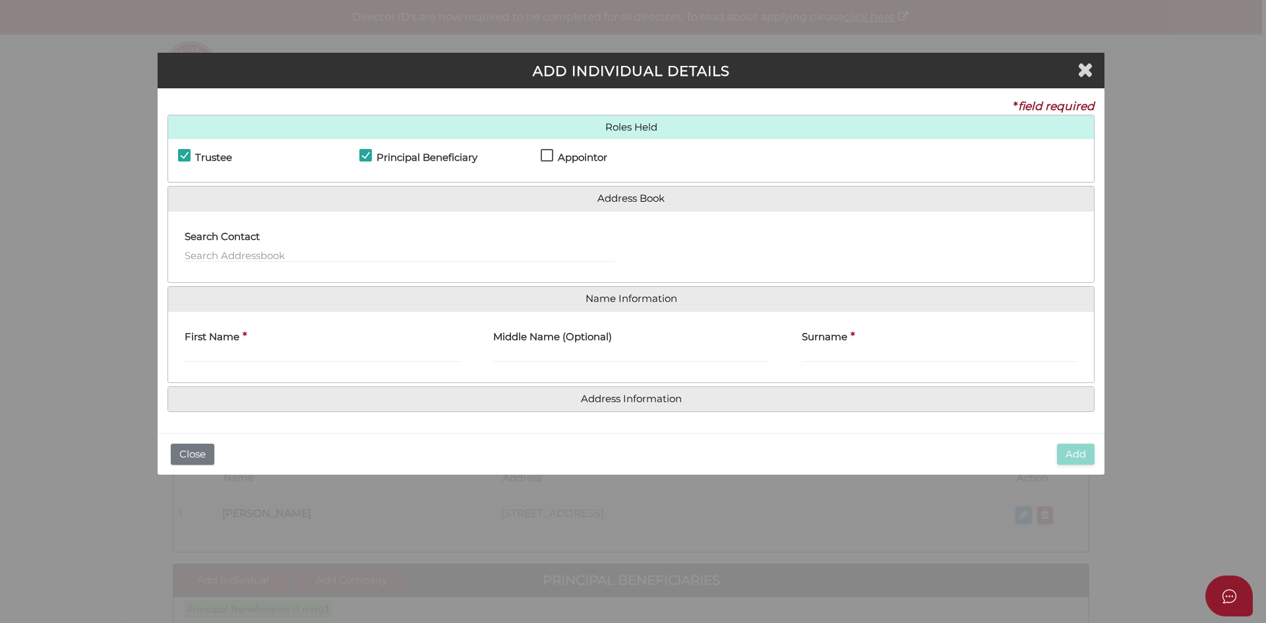
checkbox input "true"
click at [242, 350] on input "First Name" at bounding box center [323, 355] width 276 height 15
click at [243, 357] on input "First Name" at bounding box center [323, 355] width 276 height 15
paste input "[PERSON_NAME]"
type input "[PERSON_NAME]"
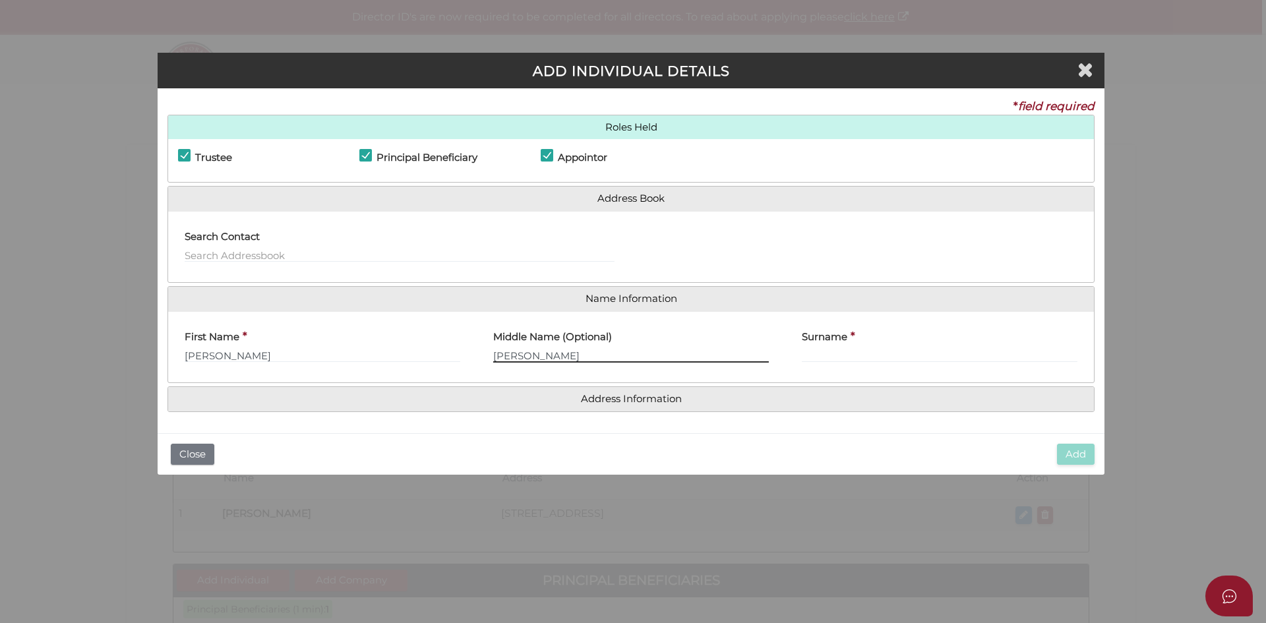
type input "[PERSON_NAME]"
click at [849, 350] on input "Surname" at bounding box center [940, 355] width 276 height 15
paste input "[PERSON_NAME]"
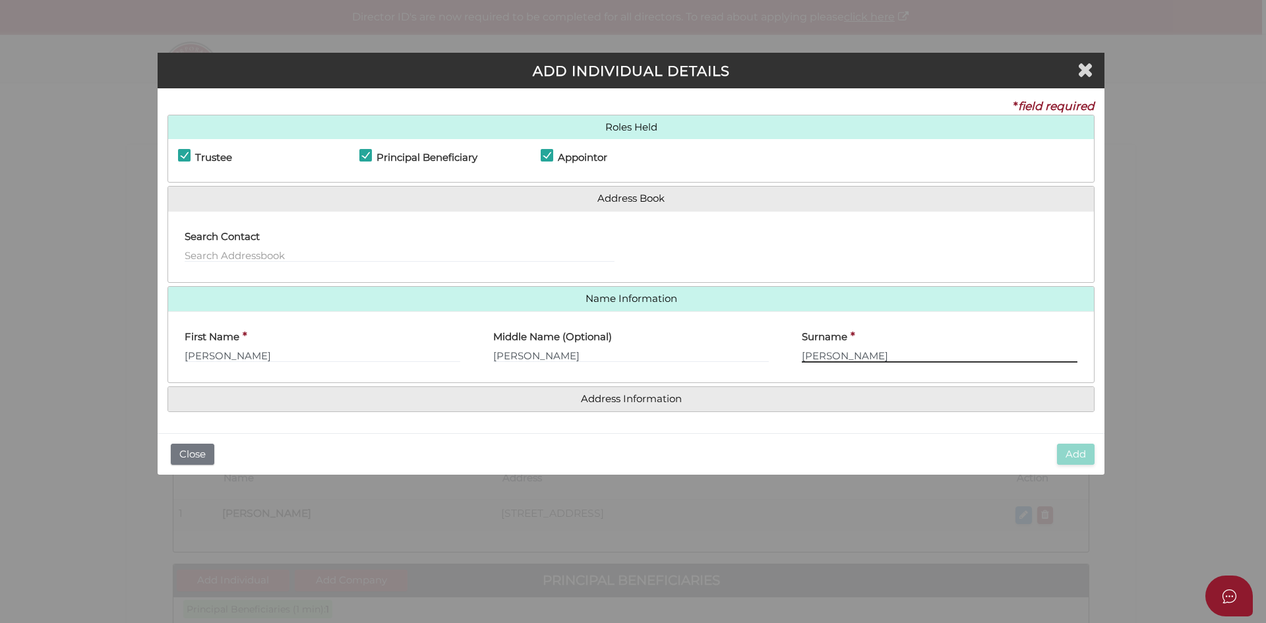
type input "[PERSON_NAME]"
click at [579, 355] on input "[PERSON_NAME]" at bounding box center [631, 355] width 276 height 15
paste input "[PERSON_NAME]"
type input "[PERSON_NAME] [PERSON_NAME]"
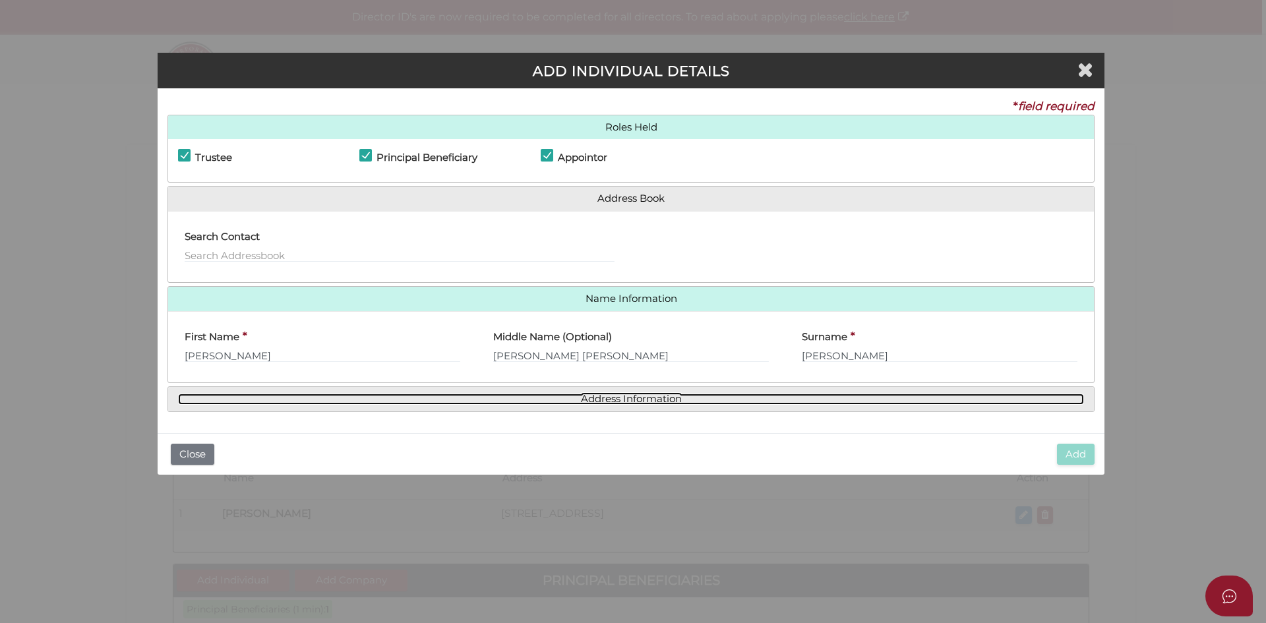
click at [635, 404] on link "Address Information" at bounding box center [631, 399] width 906 height 11
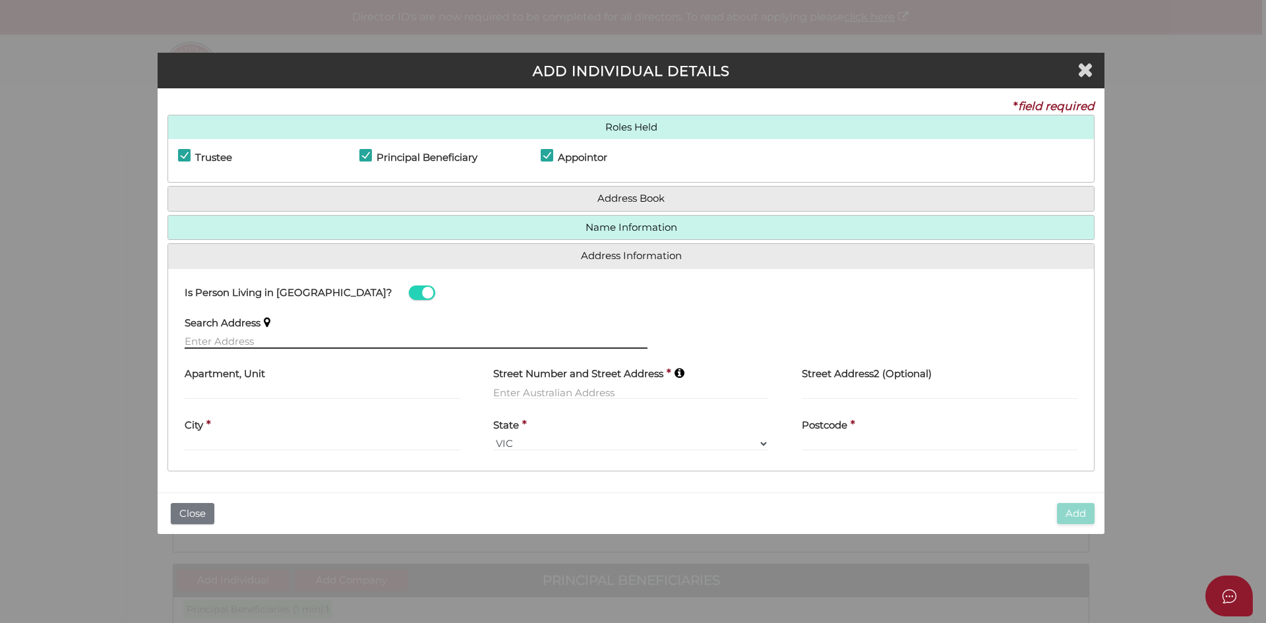
click at [286, 340] on input "text" at bounding box center [416, 341] width 463 height 15
click at [321, 335] on input "text" at bounding box center [416, 341] width 463 height 15
paste input "[STREET_ADDRESS]"
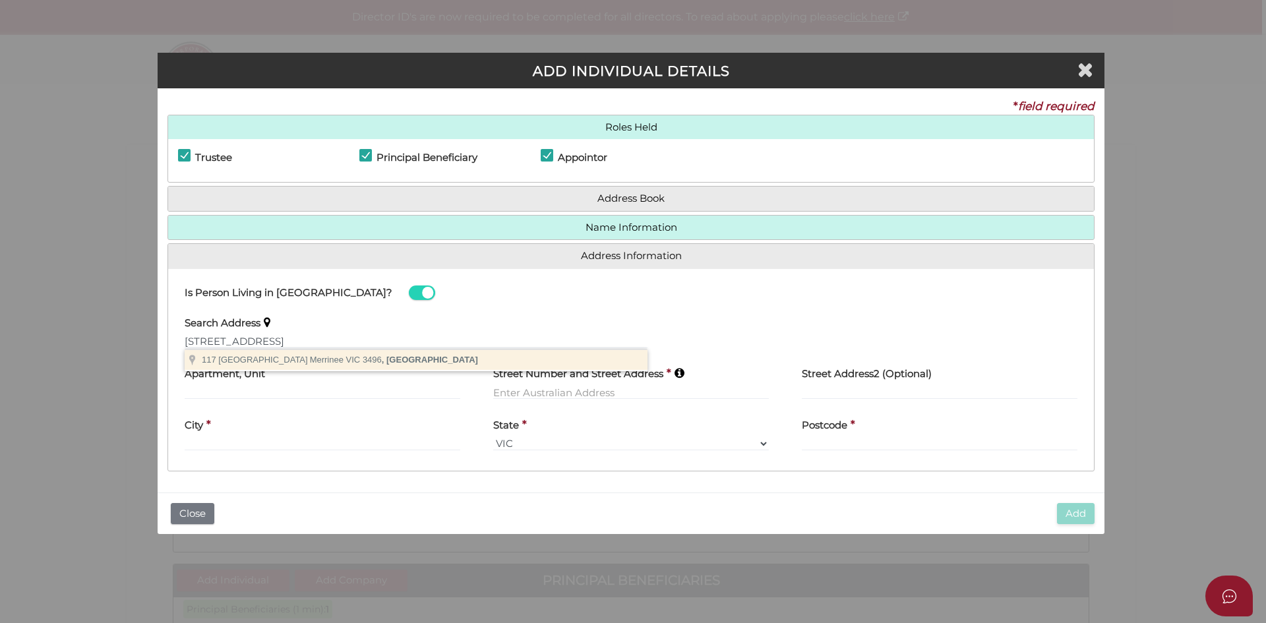
type input "[STREET_ADDRESS]"
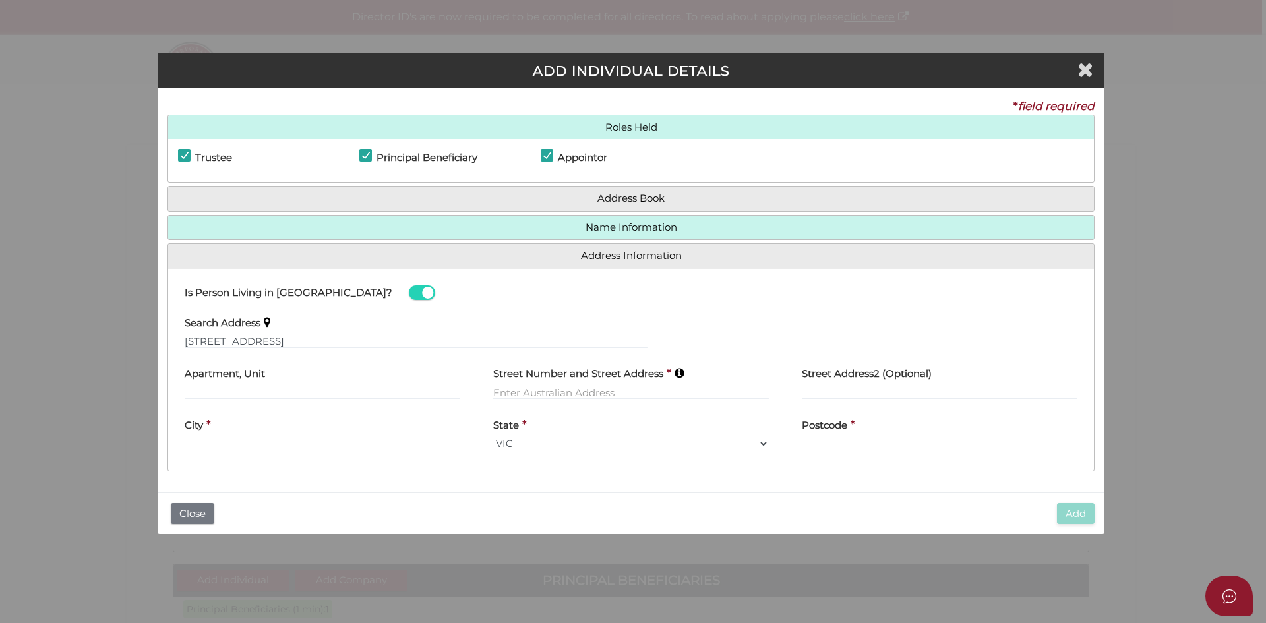
type input "117 Eastmond Road"
type input "Merrinee"
select select "VIC"
type input "3494"
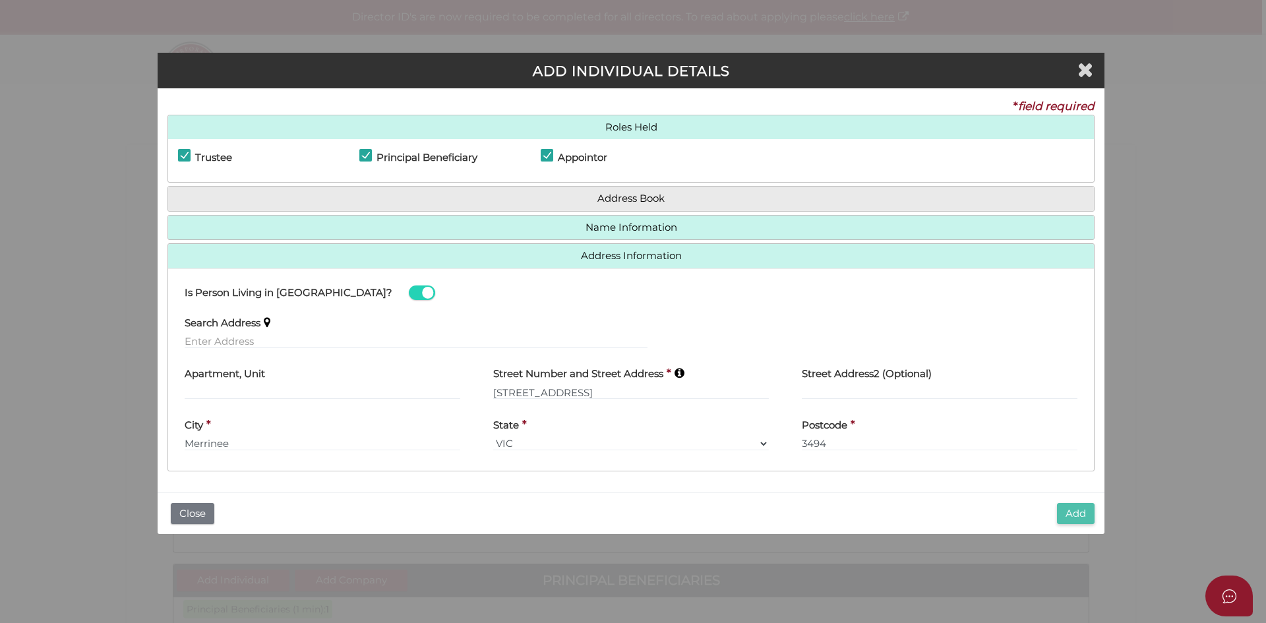
click at [1082, 510] on button "Add" at bounding box center [1076, 514] width 38 height 22
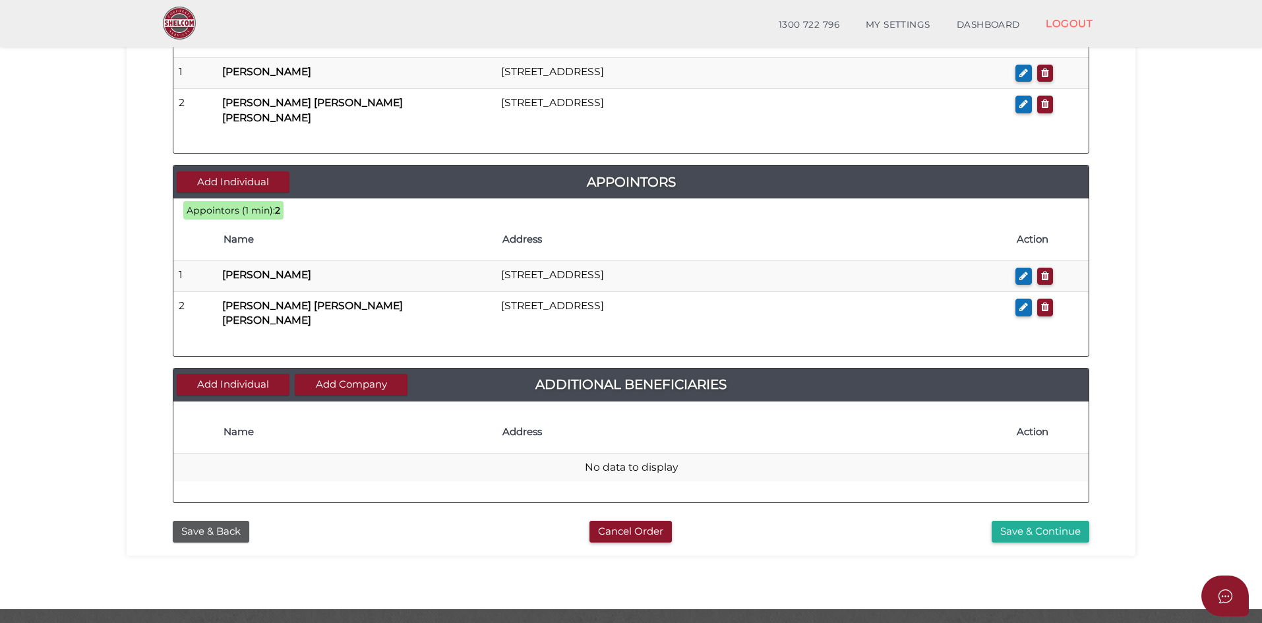
scroll to position [599, 0]
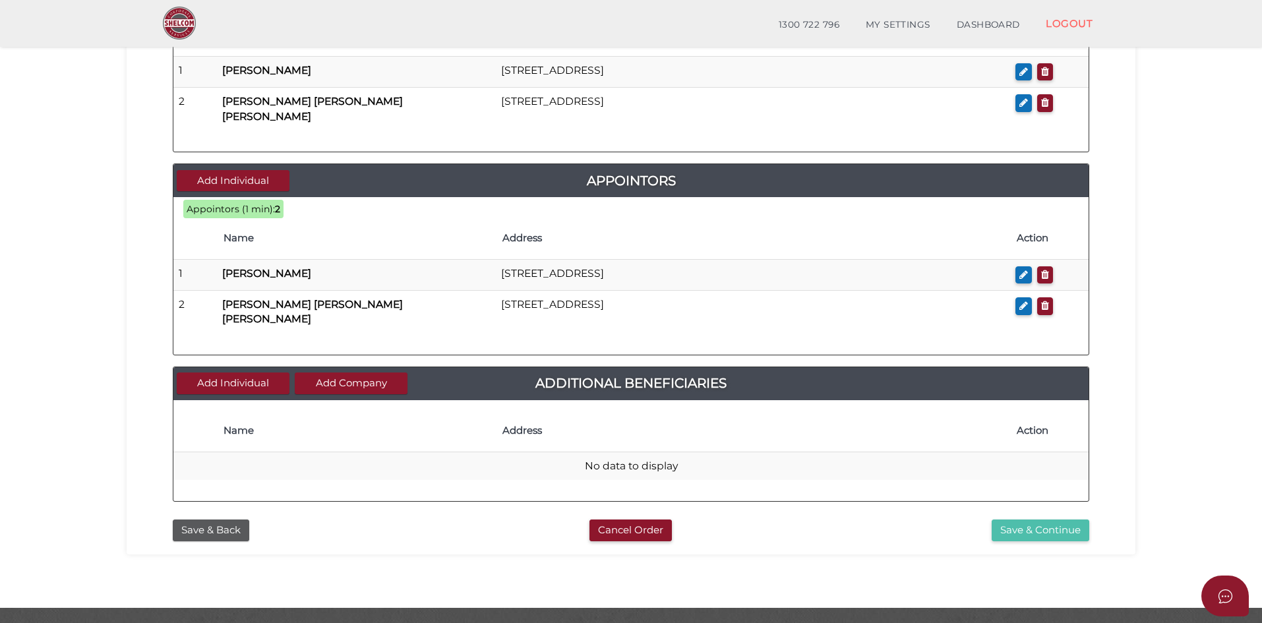
click at [1041, 520] on button "Save & Continue" at bounding box center [1041, 531] width 98 height 22
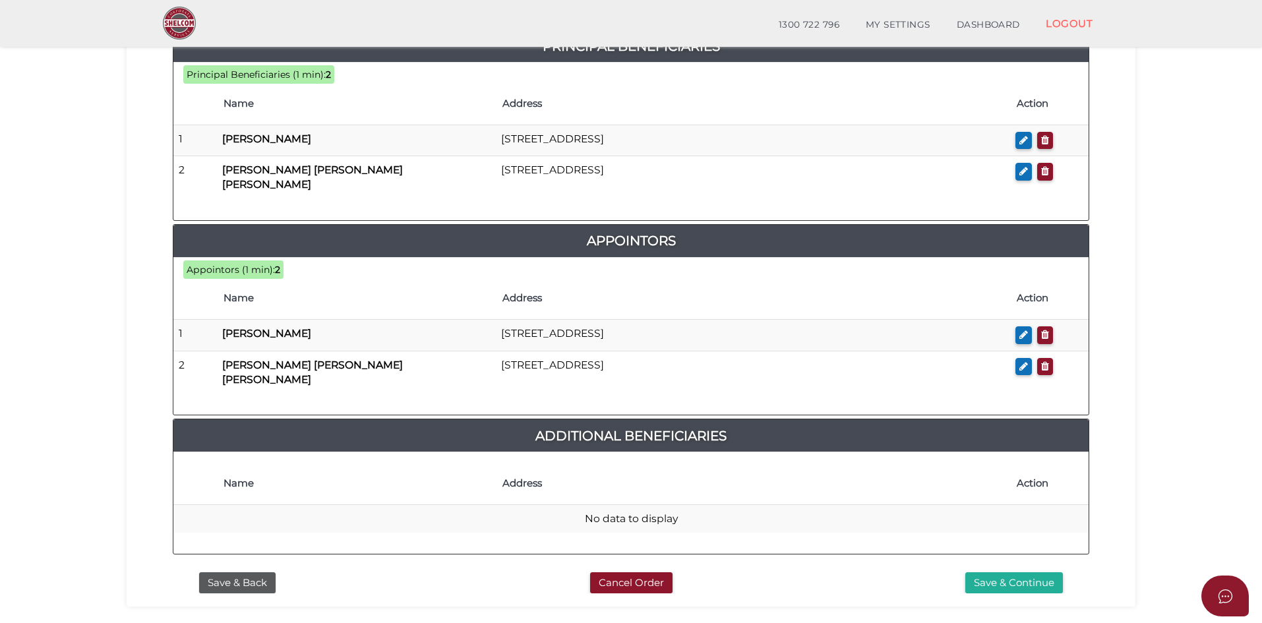
scroll to position [731, 0]
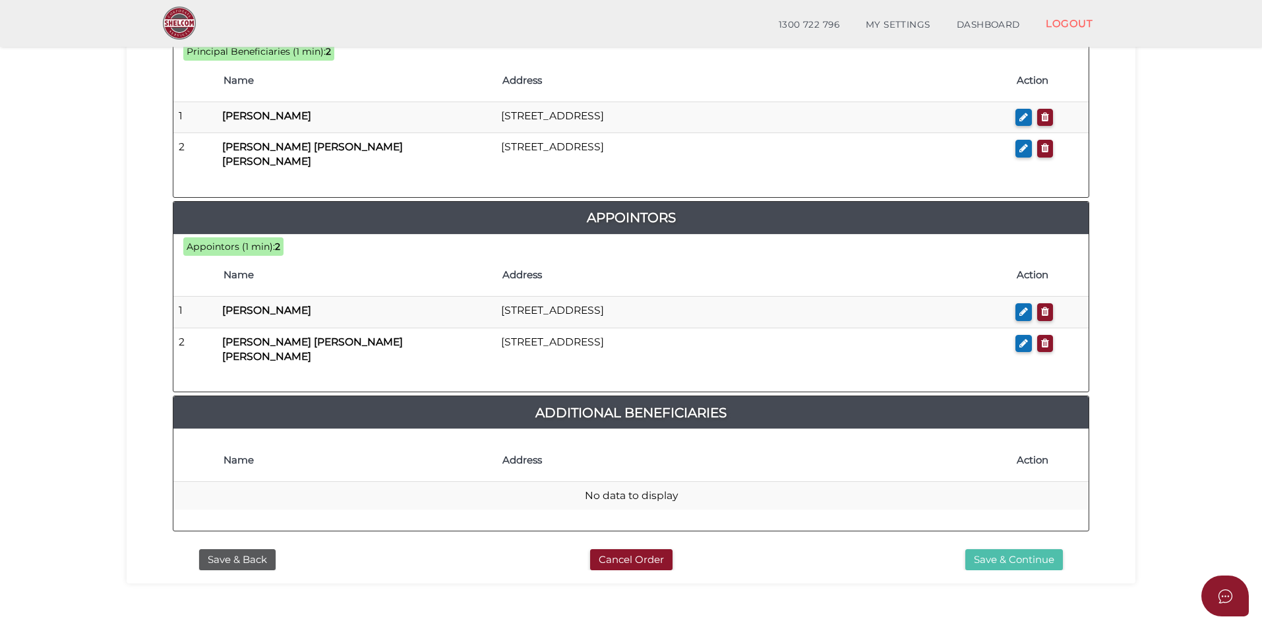
click at [1004, 549] on button "Save & Continue" at bounding box center [1014, 560] width 98 height 22
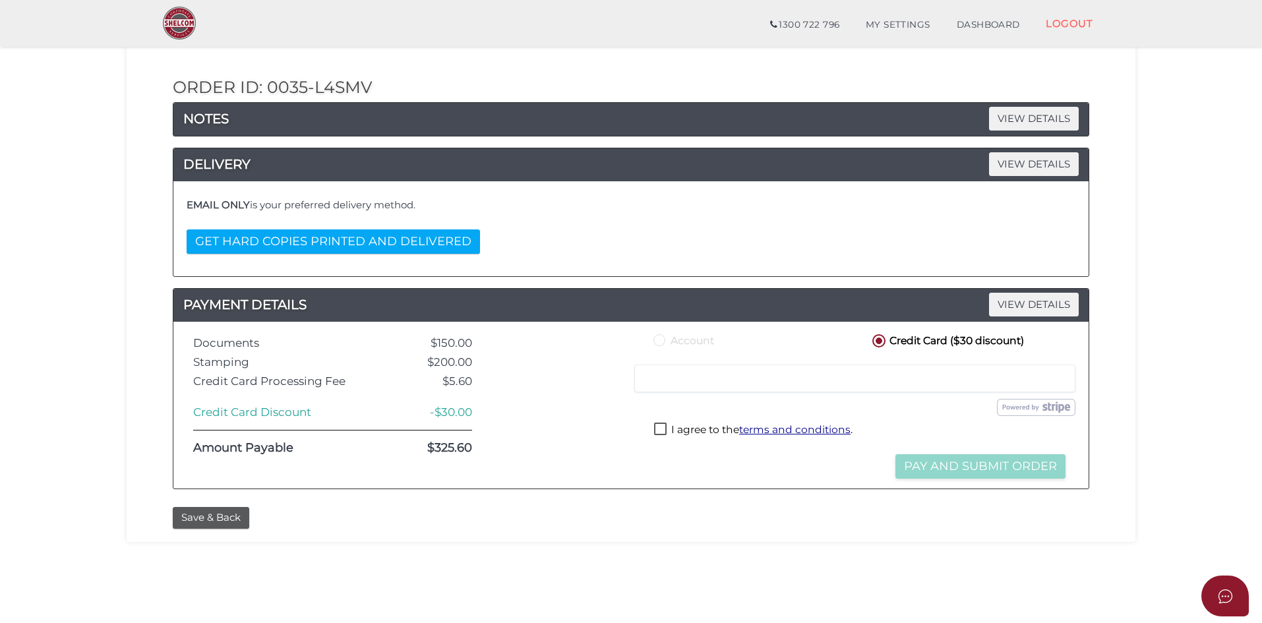
scroll to position [132, 0]
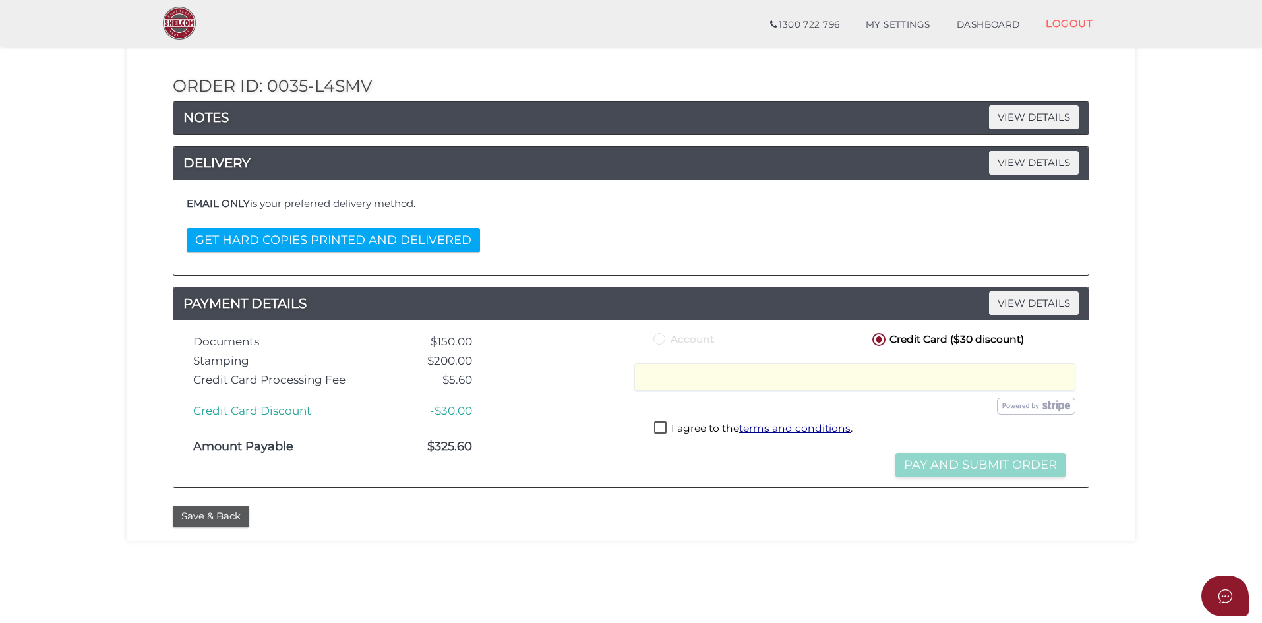
click at [664, 431] on label "I agree to the terms and conditions ." at bounding box center [753, 429] width 198 height 16
checkbox input "true"
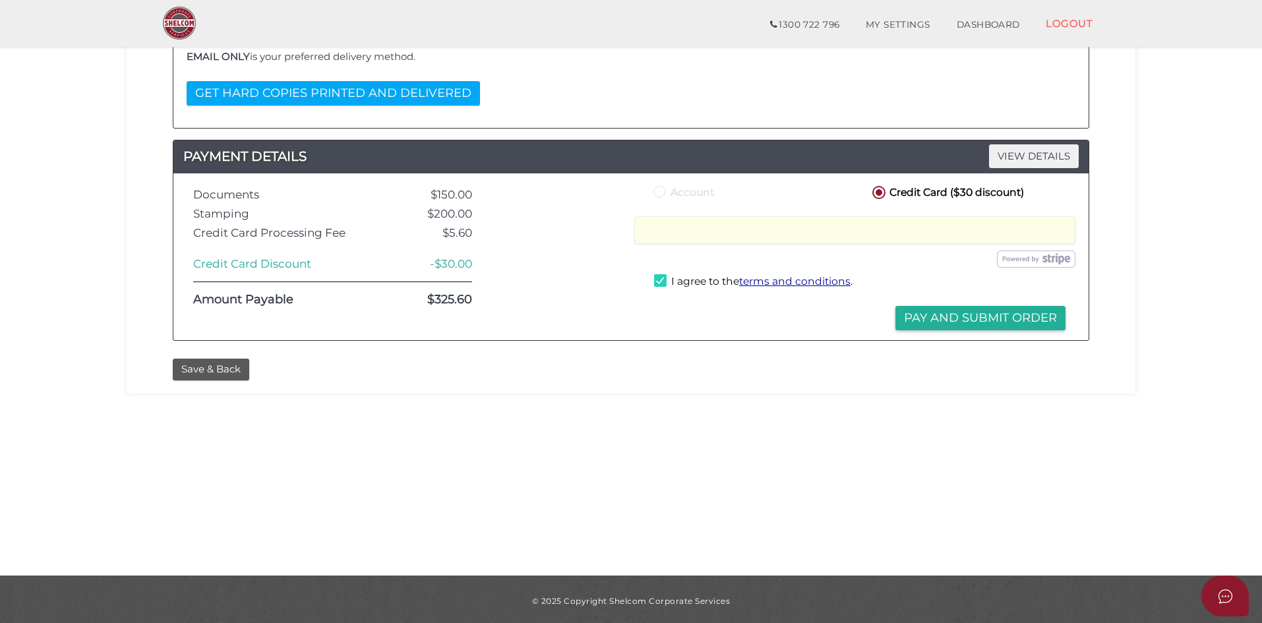
scroll to position [282, 0]
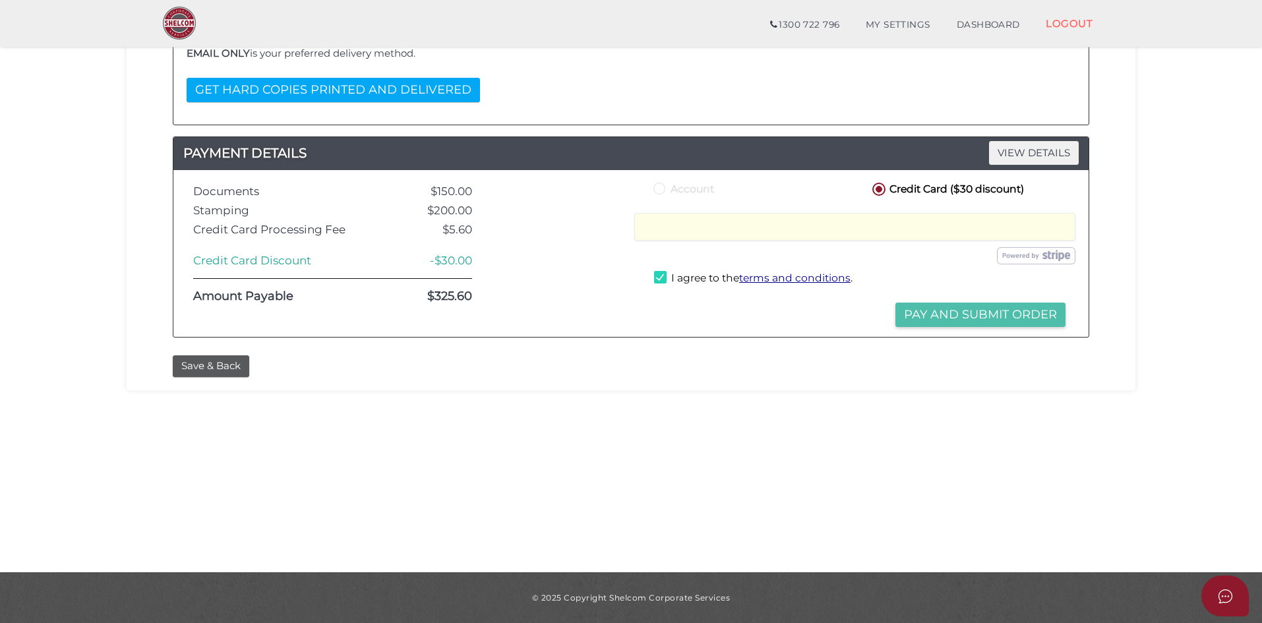
click at [1010, 316] on button "Pay and Submit Order" at bounding box center [980, 315] width 170 height 24
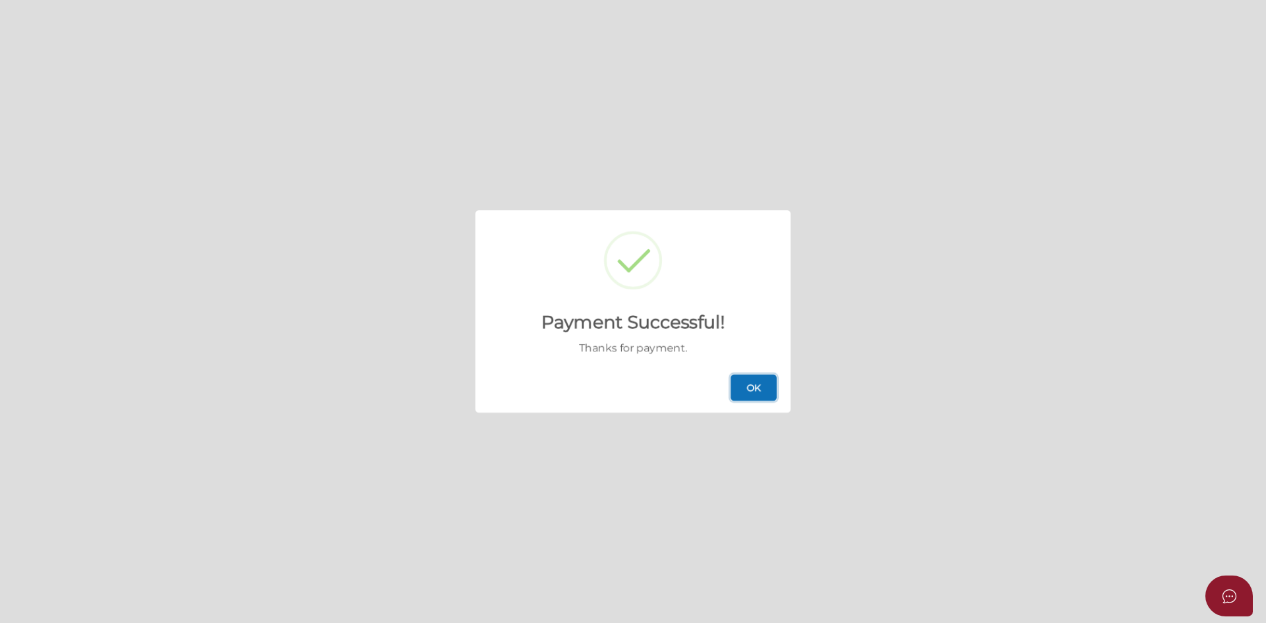
click at [763, 388] on button "OK" at bounding box center [754, 388] width 46 height 26
